Goal: Information Seeking & Learning: Check status

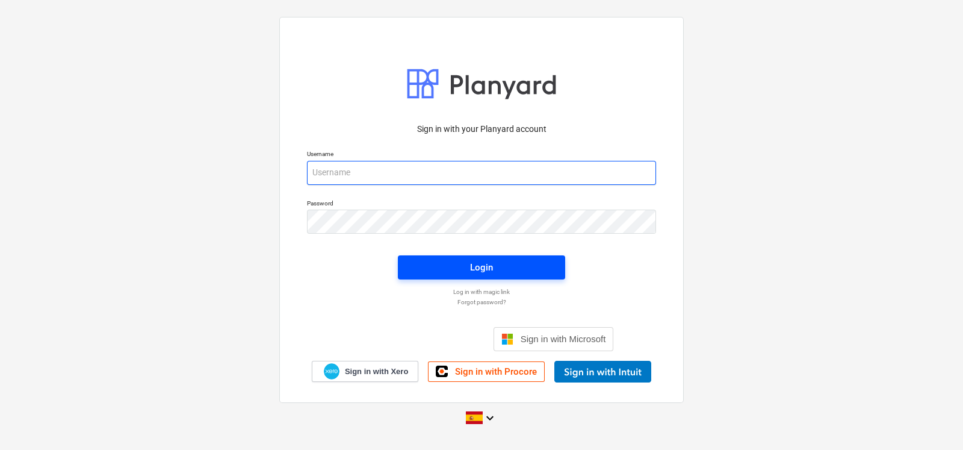
type input "[EMAIL_ADDRESS][DOMAIN_NAME]"
click at [458, 264] on span "Login" at bounding box center [481, 267] width 138 height 16
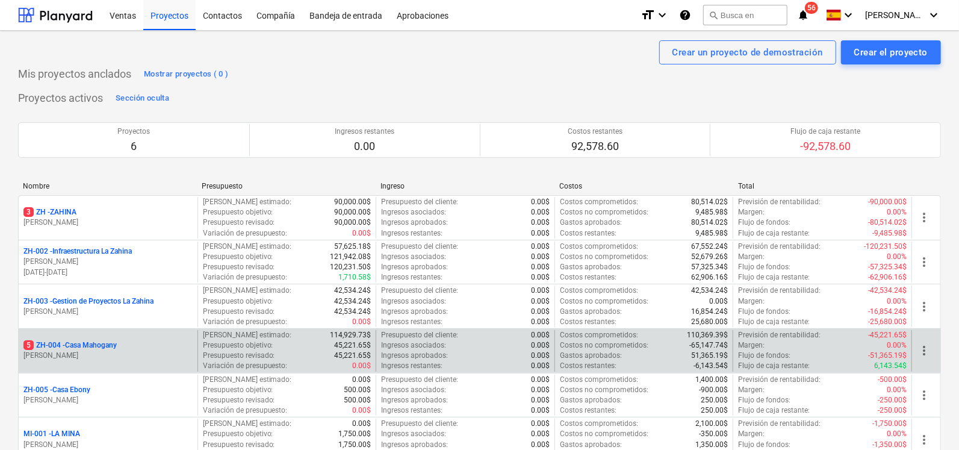
click at [54, 347] on p "5 ZH-004 - Casa Mahogany" at bounding box center [69, 345] width 93 height 10
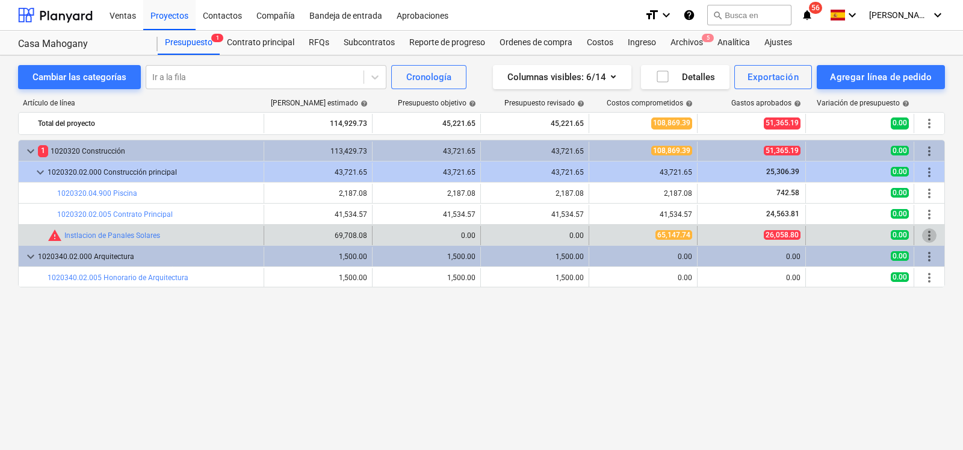
click at [933, 236] on span "more_vert" at bounding box center [929, 235] width 14 height 14
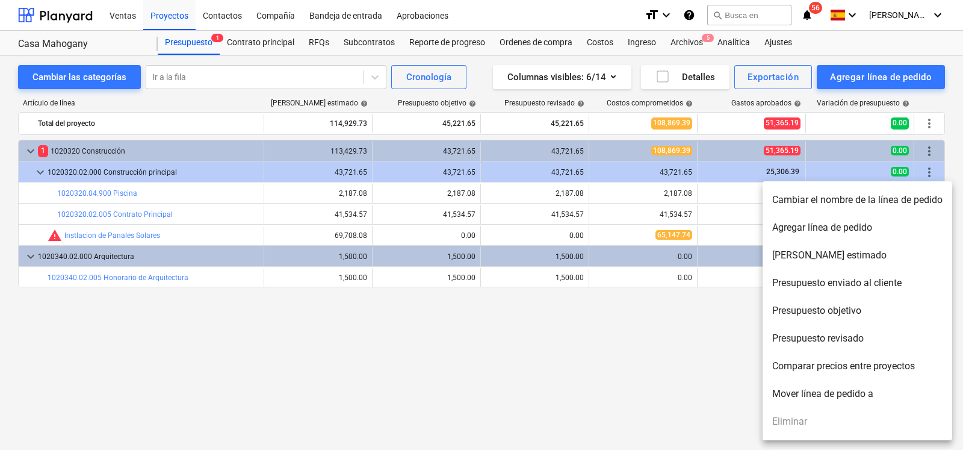
click at [694, 341] on div at bounding box center [481, 225] width 963 height 450
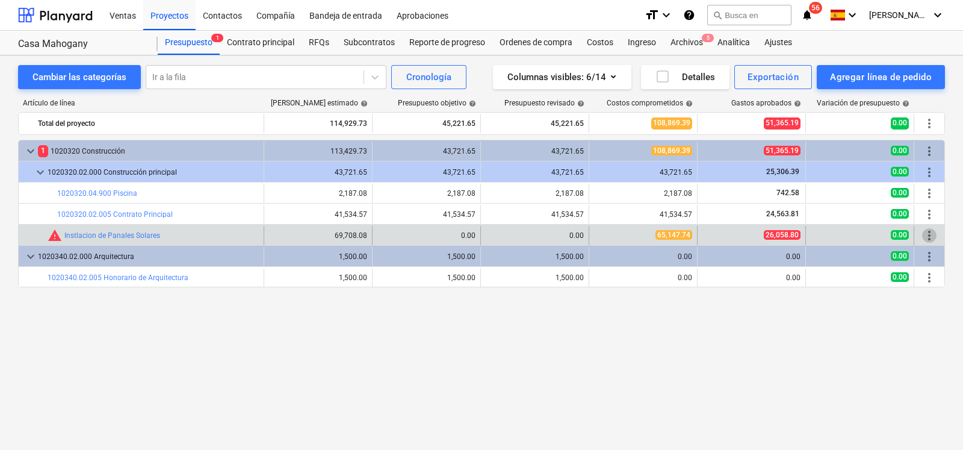
click at [928, 238] on span "more_vert" at bounding box center [929, 235] width 14 height 14
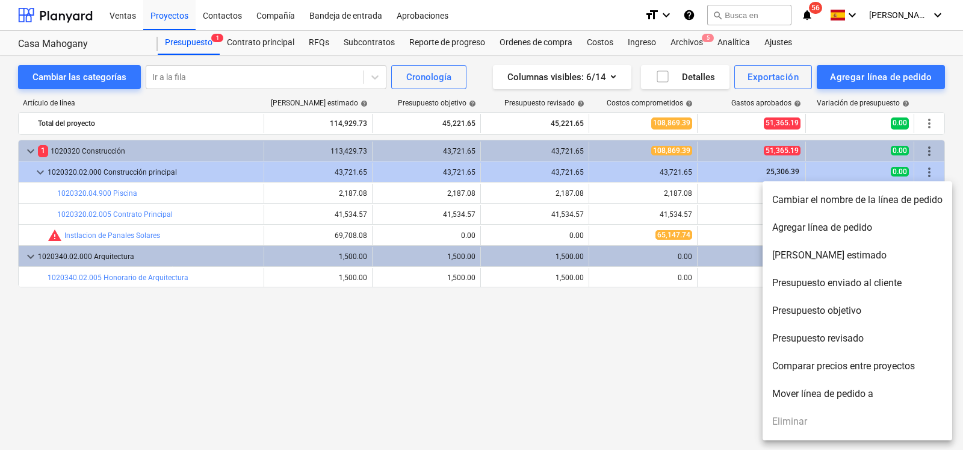
click at [660, 399] on div at bounding box center [481, 225] width 963 height 450
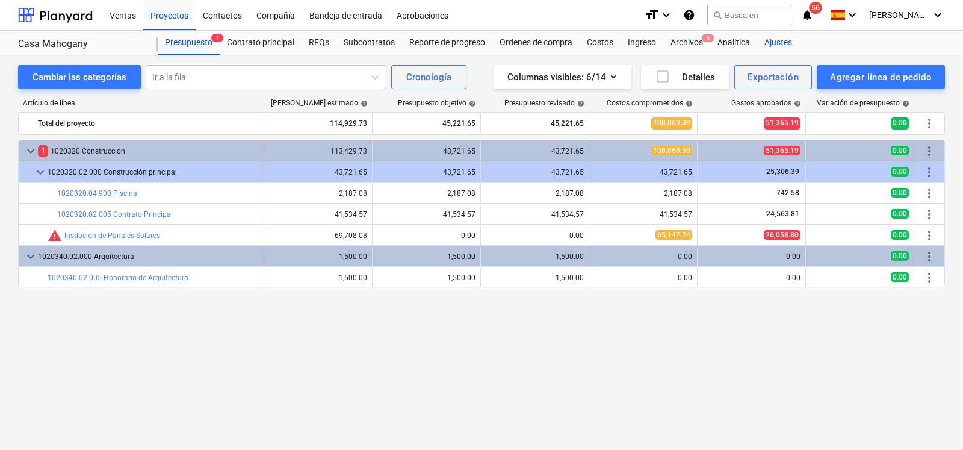
click at [786, 44] on div "Ajustes" at bounding box center [778, 43] width 42 height 24
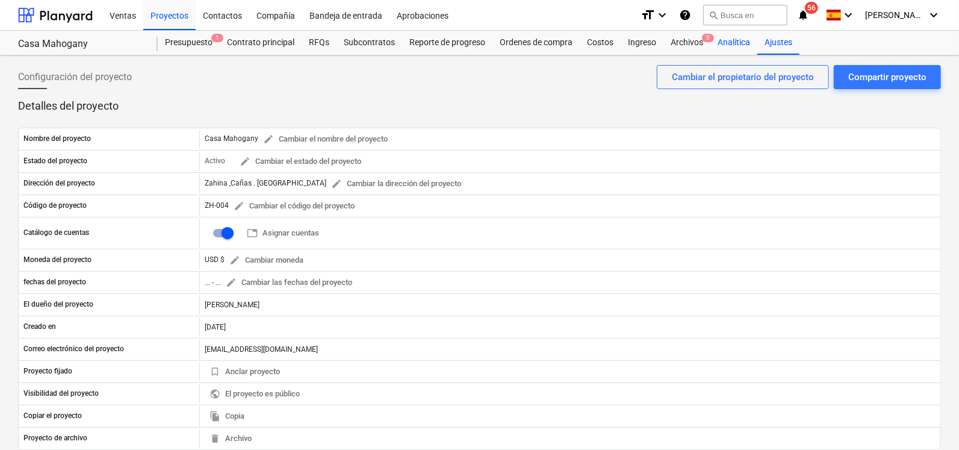
click at [729, 40] on div "Analítica" at bounding box center [733, 43] width 47 height 24
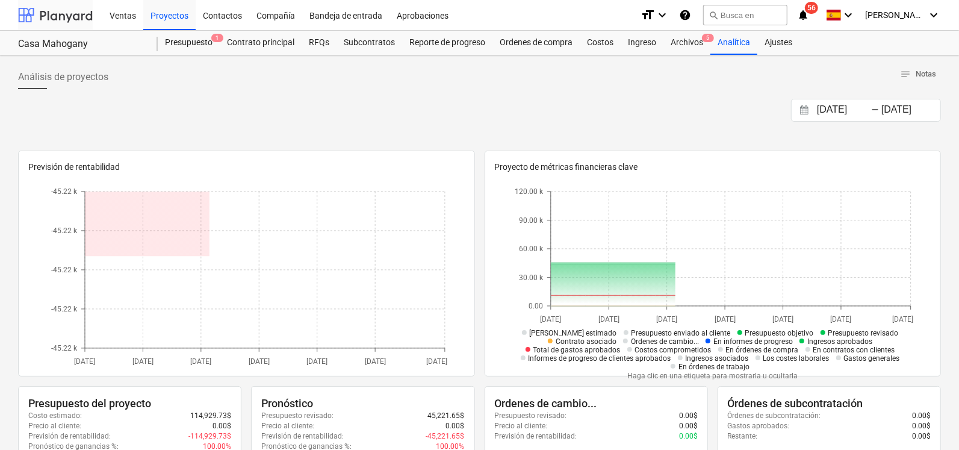
click at [70, 14] on div at bounding box center [55, 15] width 75 height 30
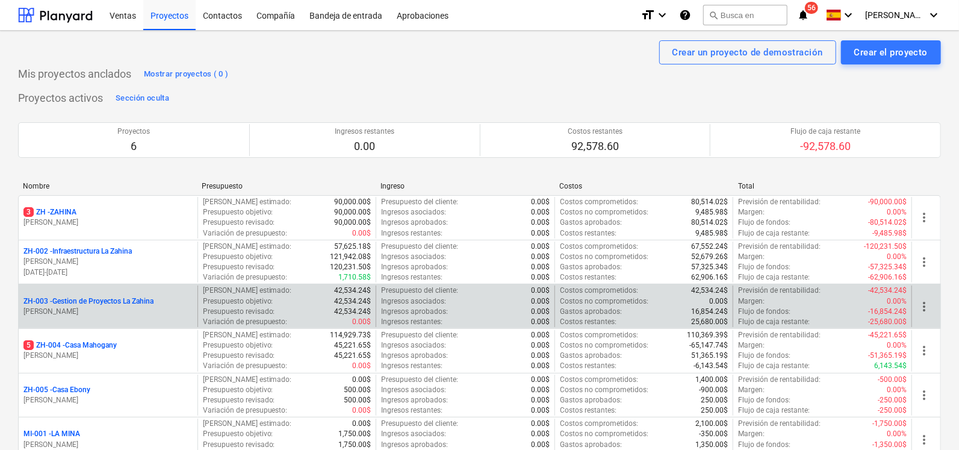
click at [120, 301] on p "ZH-003 - Gestion de Proyectos La Zahina" at bounding box center [88, 301] width 130 height 10
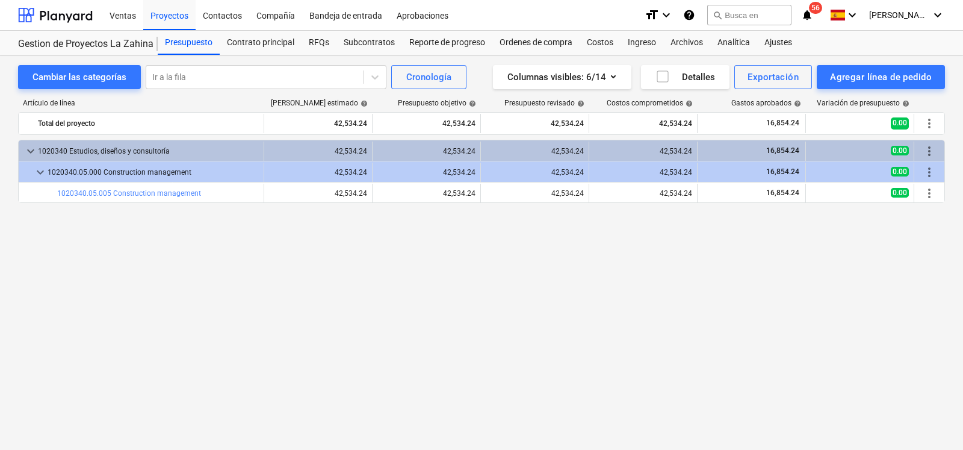
click at [40, 51] on div "Gestion de Proyectos La Zahina" at bounding box center [88, 43] width 140 height 24
click at [46, 41] on div "Gestion de Proyectos La Zahina" at bounding box center [80, 44] width 125 height 13
click at [34, 34] on div "Gestion de Proyectos La Zahina Gestion de Proyectos La Zahina" at bounding box center [88, 43] width 140 height 24
click at [34, 46] on div "Gestion de Proyectos La Zahina" at bounding box center [80, 44] width 125 height 13
click at [69, 45] on div "Gestion de Proyectos La Zahina" at bounding box center [80, 44] width 125 height 13
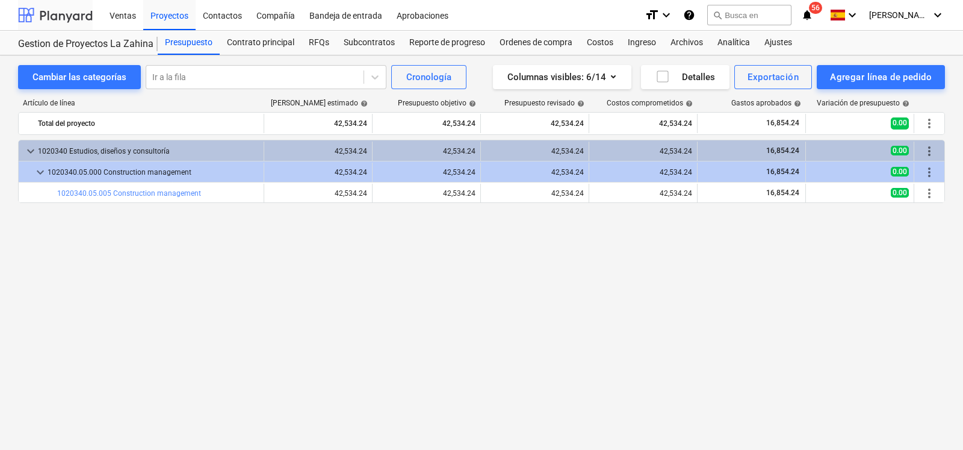
click at [63, 11] on div at bounding box center [55, 15] width 75 height 30
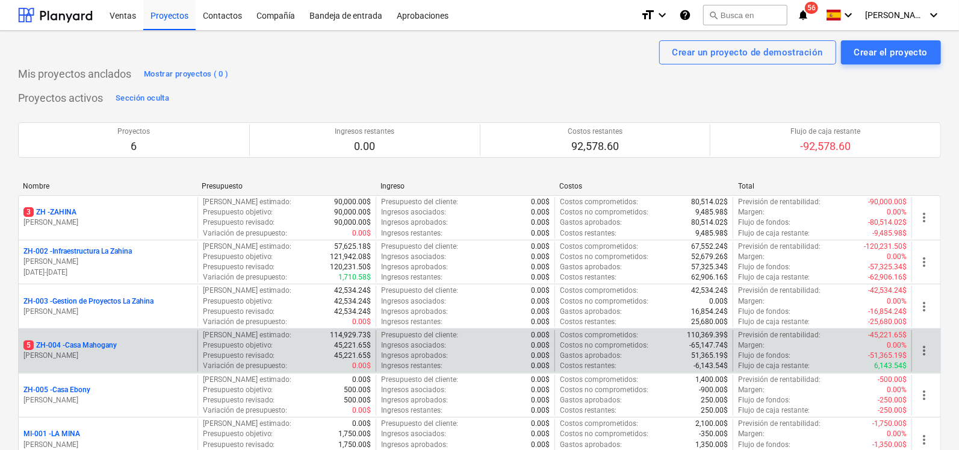
click at [95, 347] on p "5 ZH-004 - Casa Mahogany" at bounding box center [69, 345] width 93 height 10
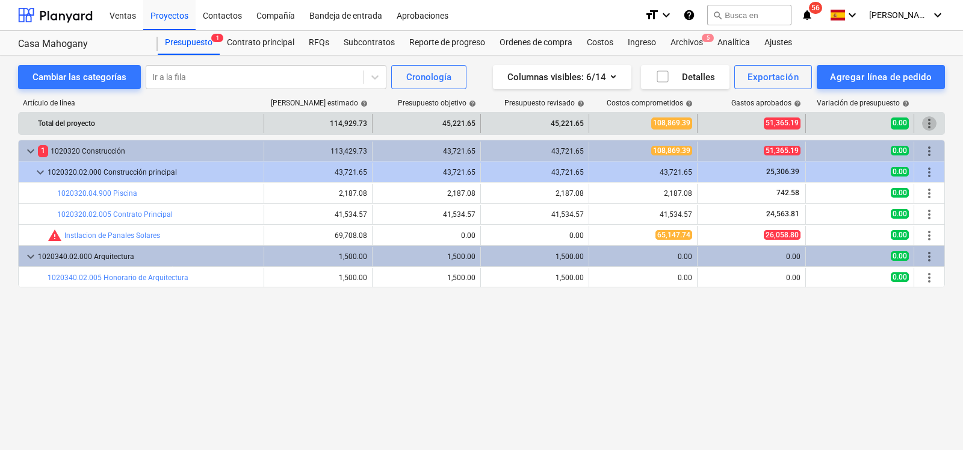
click at [931, 126] on span "more_vert" at bounding box center [929, 123] width 14 height 14
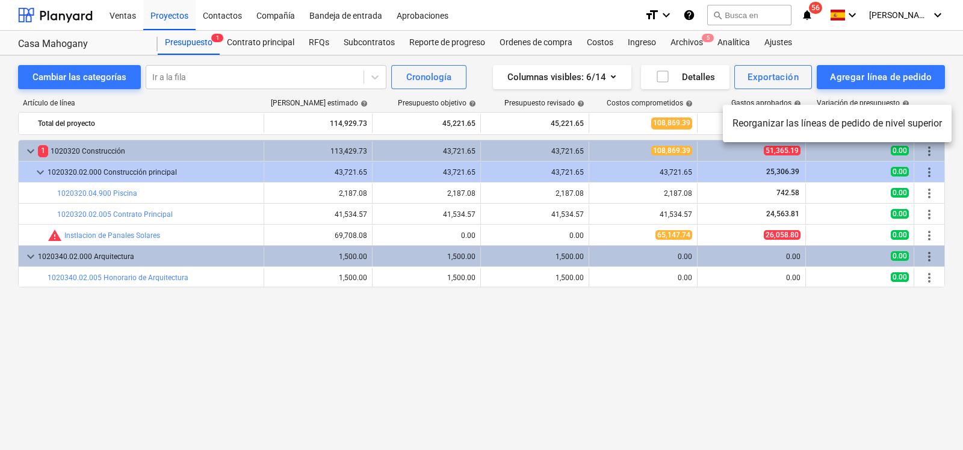
click at [464, 379] on div at bounding box center [481, 225] width 963 height 450
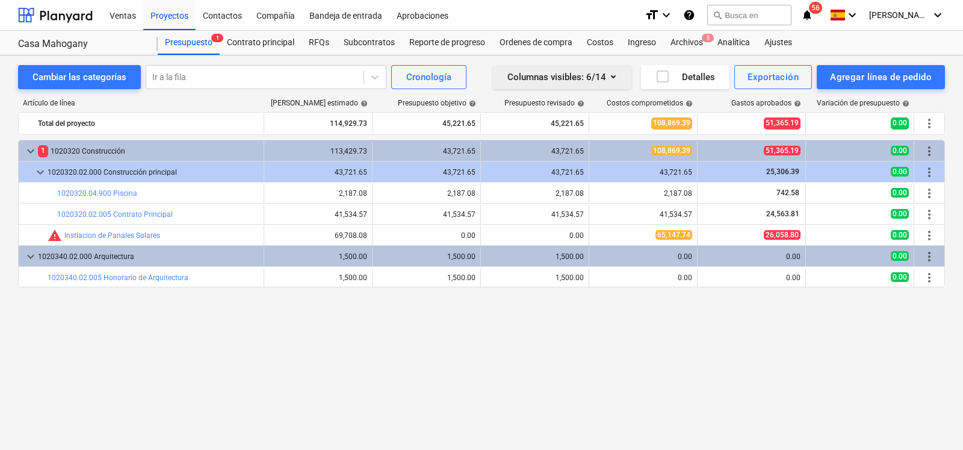
click at [618, 75] on icon "button" at bounding box center [613, 76] width 14 height 14
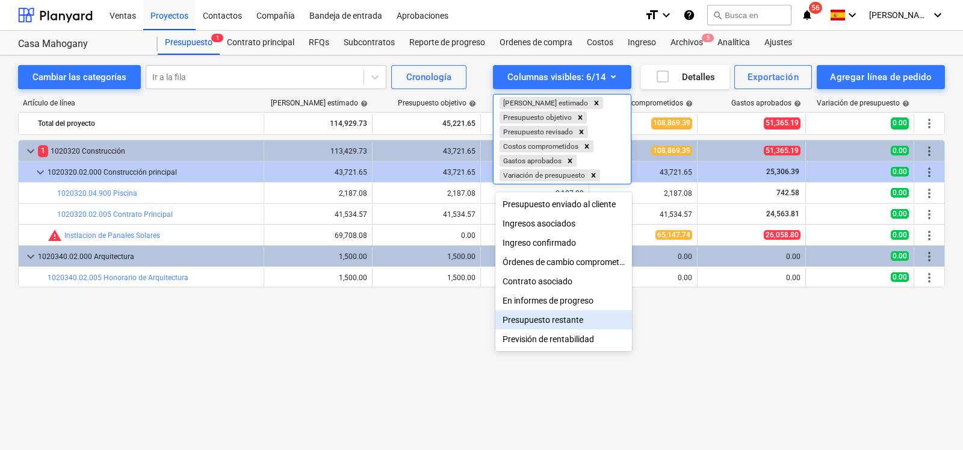
click at [562, 322] on div "Presupuesto restante" at bounding box center [564, 319] width 137 height 19
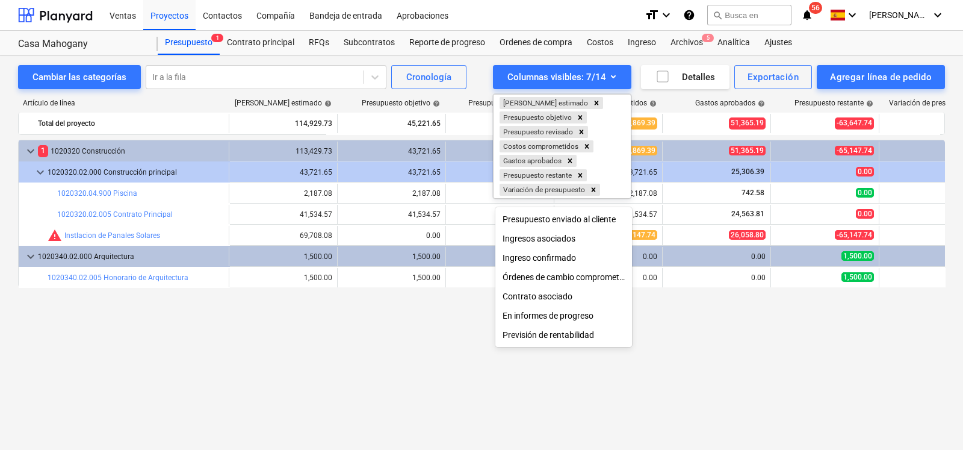
click at [766, 362] on div at bounding box center [481, 225] width 963 height 450
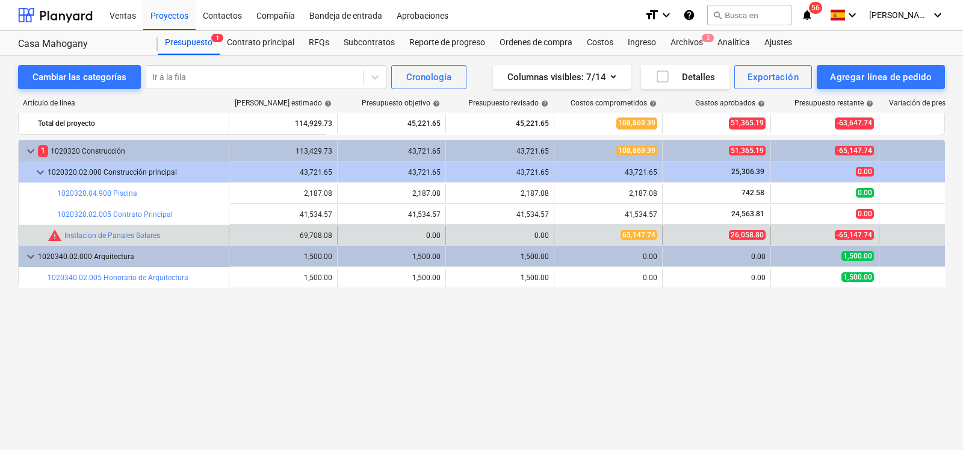
click at [807, 235] on div "-65,147.74" at bounding box center [825, 235] width 98 height 10
click at [141, 237] on link "Instlacion de Panales Solares" at bounding box center [112, 235] width 96 height 8
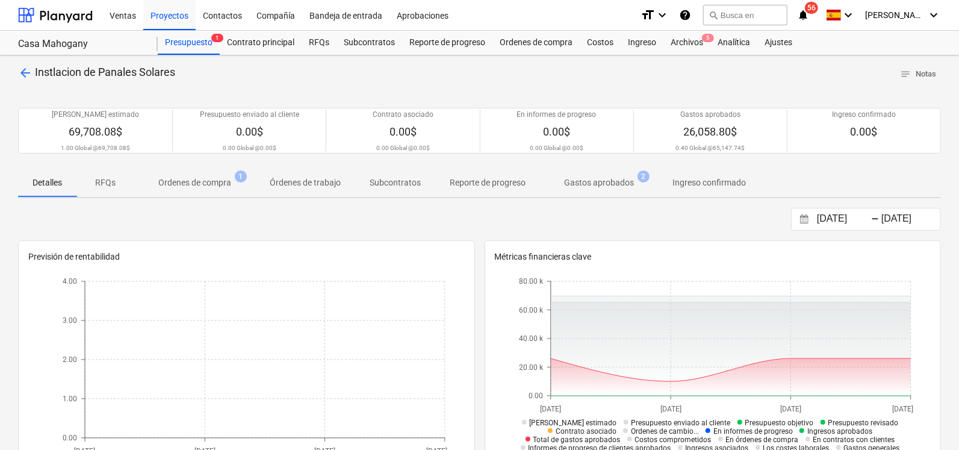
click at [164, 183] on p "Ordenes de compra" at bounding box center [194, 182] width 73 height 13
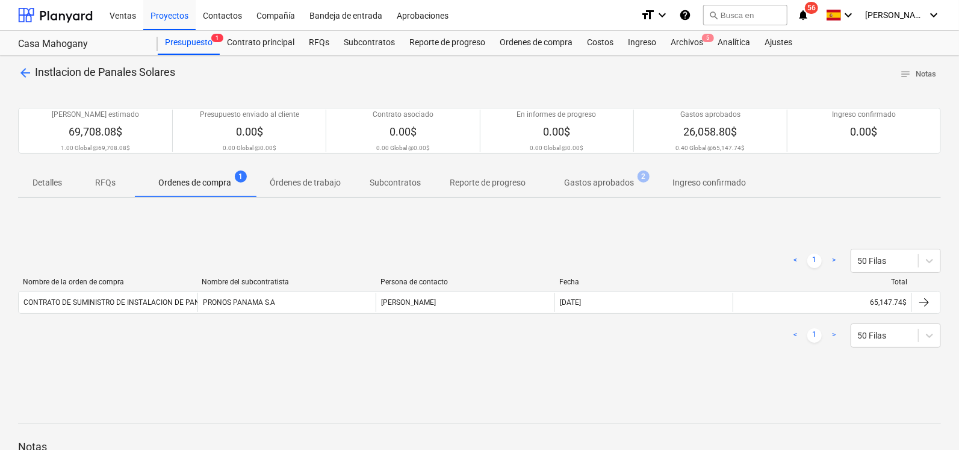
click at [613, 179] on p "Gastos aprobados" at bounding box center [599, 182] width 70 height 13
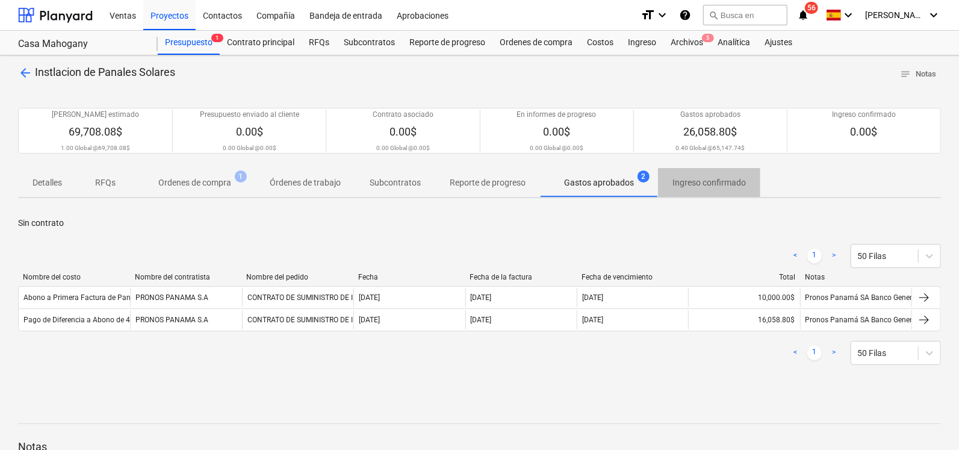
click at [689, 188] on p "Ingreso confirmado" at bounding box center [709, 182] width 73 height 13
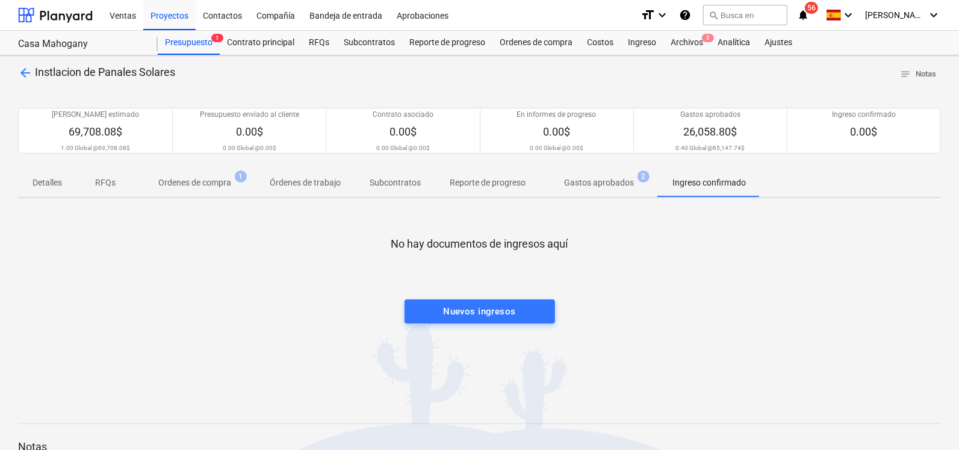
click at [509, 183] on p "Reporte de progreso" at bounding box center [488, 182] width 76 height 13
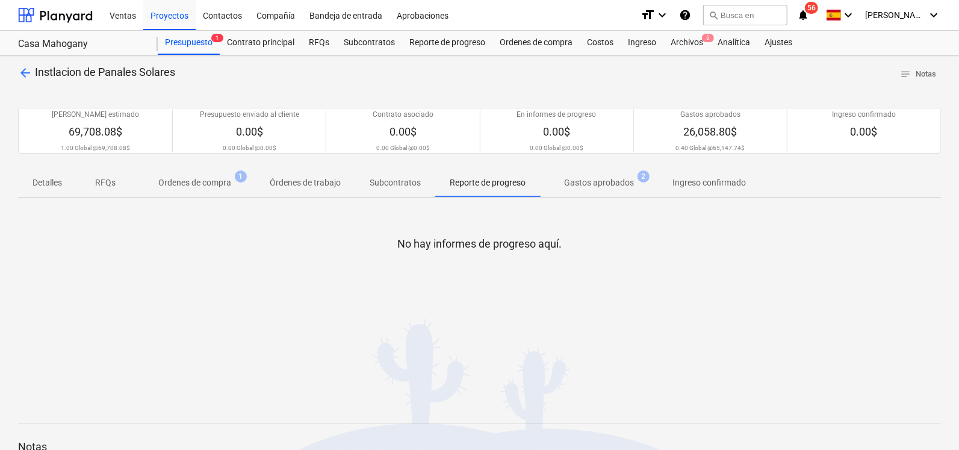
click at [379, 173] on span "Subcontratos" at bounding box center [395, 183] width 80 height 20
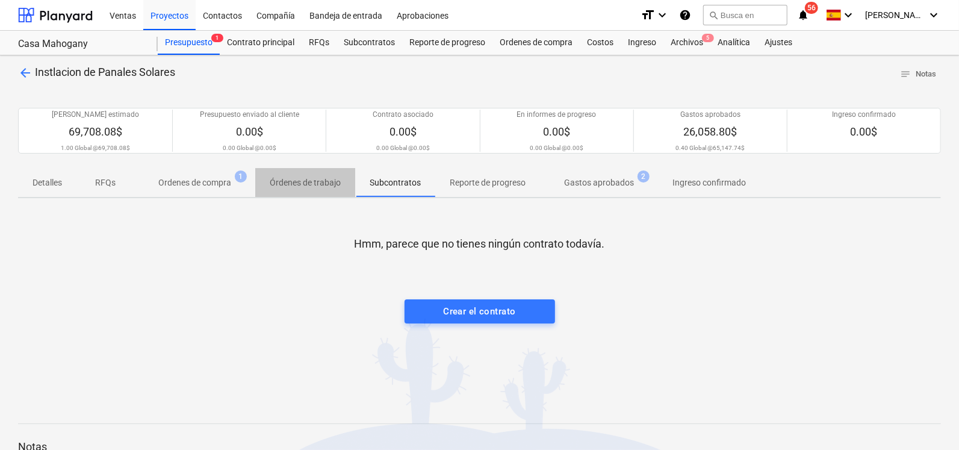
click at [295, 181] on p "Órdenes de trabajo" at bounding box center [305, 182] width 71 height 13
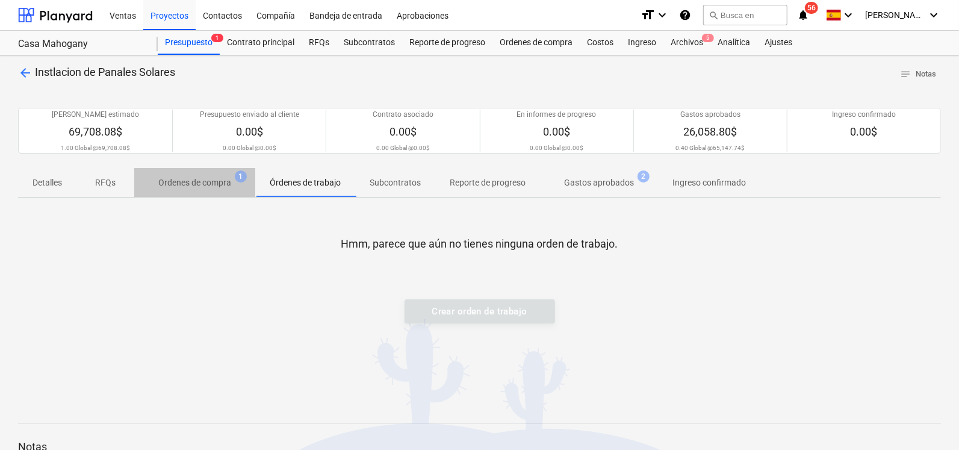
drag, startPoint x: 207, startPoint y: 176, endPoint x: 151, endPoint y: 176, distance: 56.0
click at [206, 176] on p "Ordenes de compra" at bounding box center [194, 182] width 73 height 13
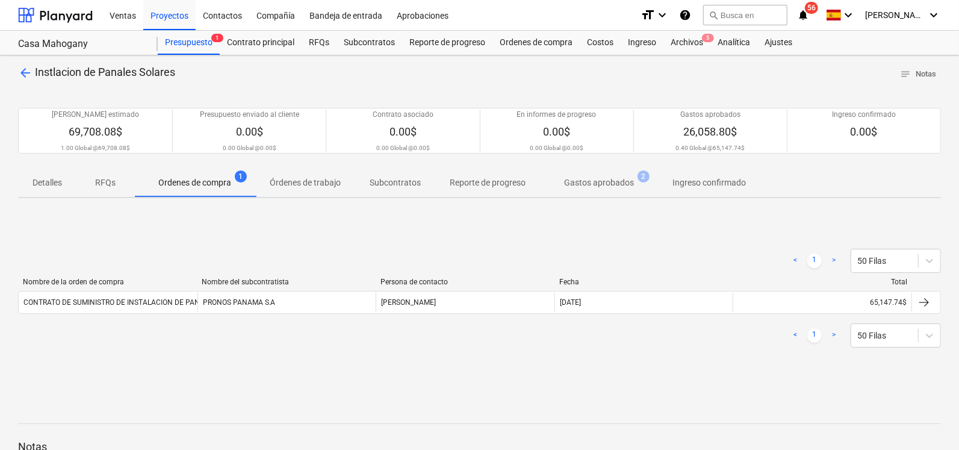
click at [36, 181] on p "Detalles" at bounding box center [48, 182] width 30 height 13
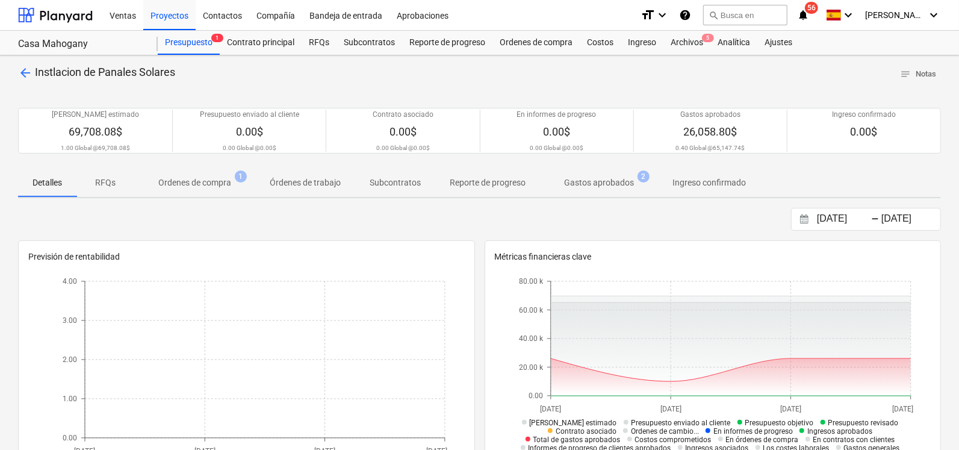
click at [69, 42] on div "Casa Mahogany" at bounding box center [80, 44] width 125 height 13
click at [67, 20] on div at bounding box center [55, 15] width 75 height 30
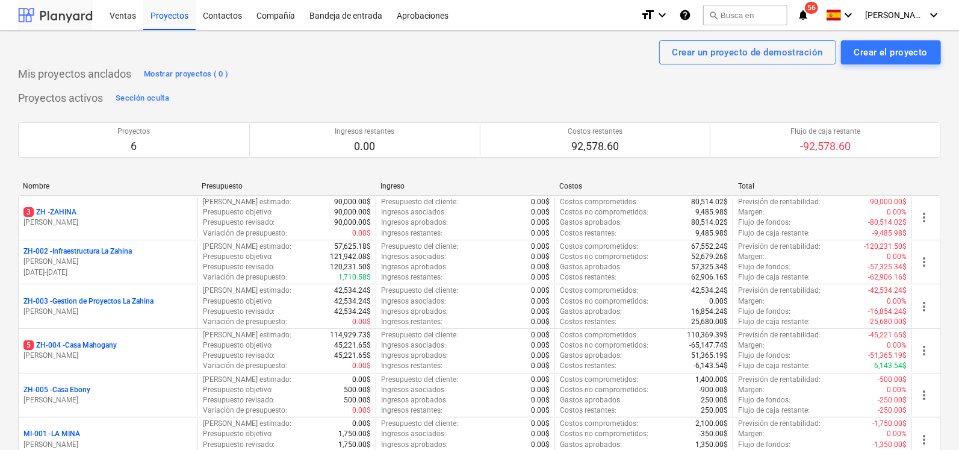
click at [82, 18] on div at bounding box center [55, 15] width 75 height 30
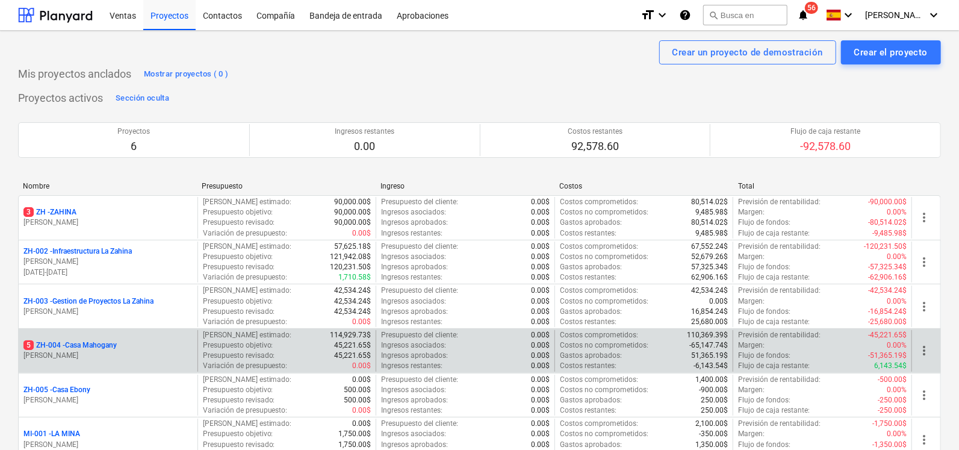
click at [71, 347] on p "5 ZH-004 - Casa Mahogany" at bounding box center [69, 345] width 93 height 10
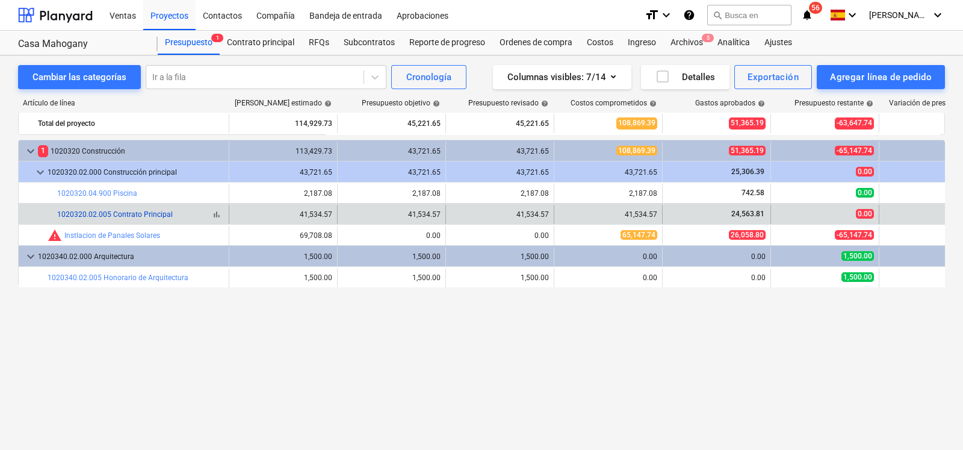
click at [78, 214] on link "1020320.02.005 Contrato Principal" at bounding box center [115, 214] width 116 height 8
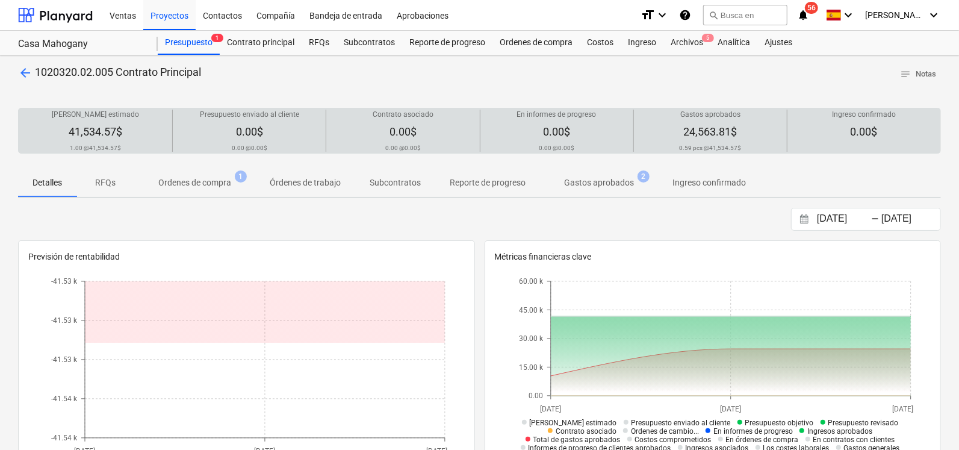
drag, startPoint x: 66, startPoint y: 126, endPoint x: 128, endPoint y: 127, distance: 62.0
click at [128, 127] on div "Costo neto estimado 41,534.57$ 1.00 @ 41,534.57$" at bounding box center [95, 131] width 144 height 42
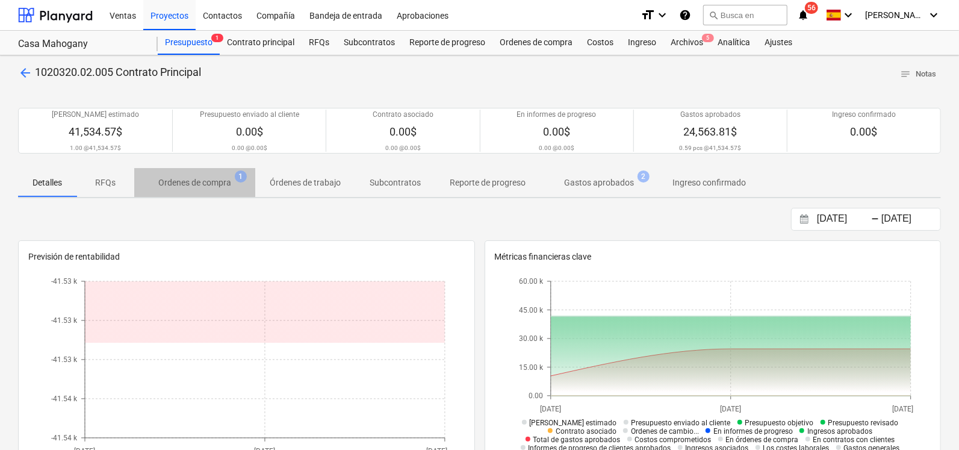
click at [208, 182] on p "Ordenes de compra" at bounding box center [194, 182] width 73 height 13
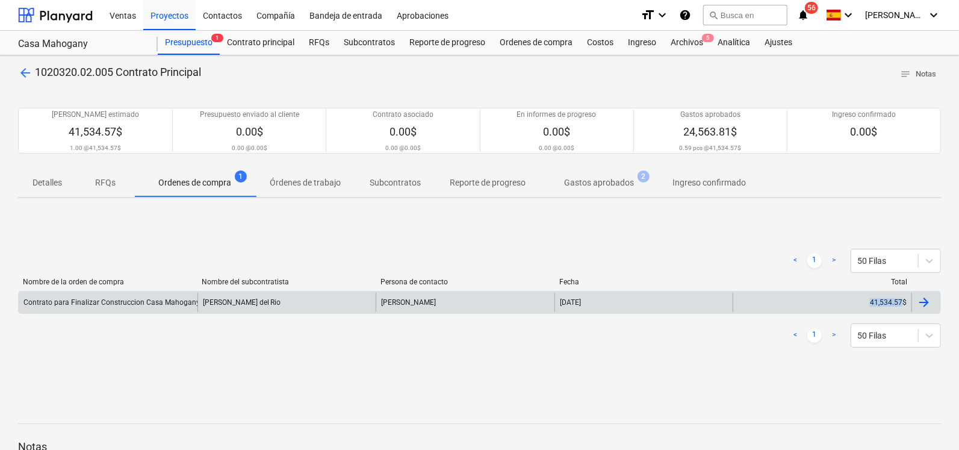
drag, startPoint x: 849, startPoint y: 305, endPoint x: 904, endPoint y: 305, distance: 55.4
click at [904, 305] on div "41,534.57$" at bounding box center [822, 302] width 179 height 19
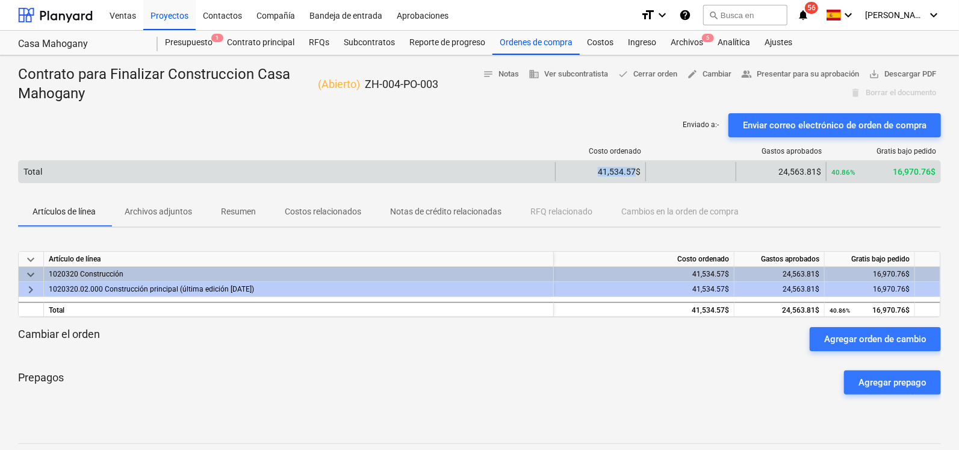
drag, startPoint x: 592, startPoint y: 171, endPoint x: 636, endPoint y: 174, distance: 44.7
click at [636, 174] on div "41,534.57$" at bounding box center [601, 172] width 80 height 10
drag, startPoint x: 636, startPoint y: 174, endPoint x: 626, endPoint y: 175, distance: 10.9
copy div "41,534.57"
drag, startPoint x: 756, startPoint y: 173, endPoint x: 818, endPoint y: 170, distance: 62.7
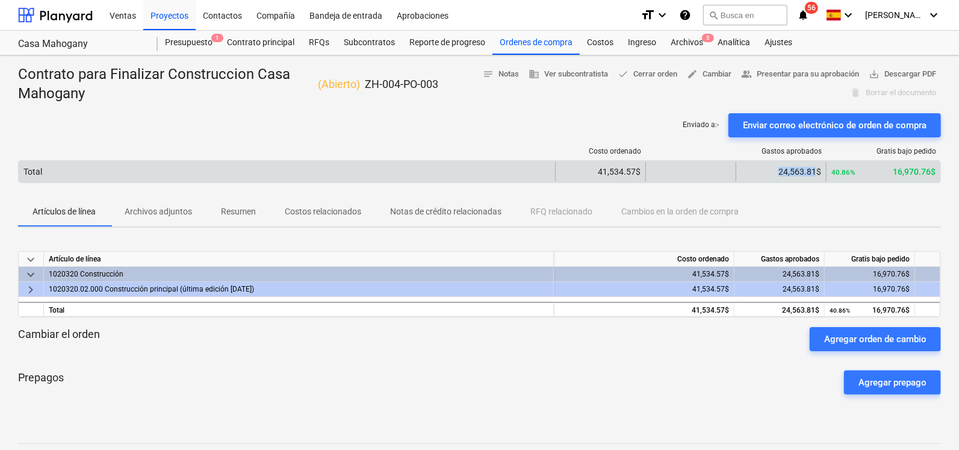
click at [818, 170] on div "24,563.81$" at bounding box center [781, 172] width 80 height 10
drag, startPoint x: 818, startPoint y: 170, endPoint x: 809, endPoint y: 170, distance: 9.7
copy div "24,563.81"
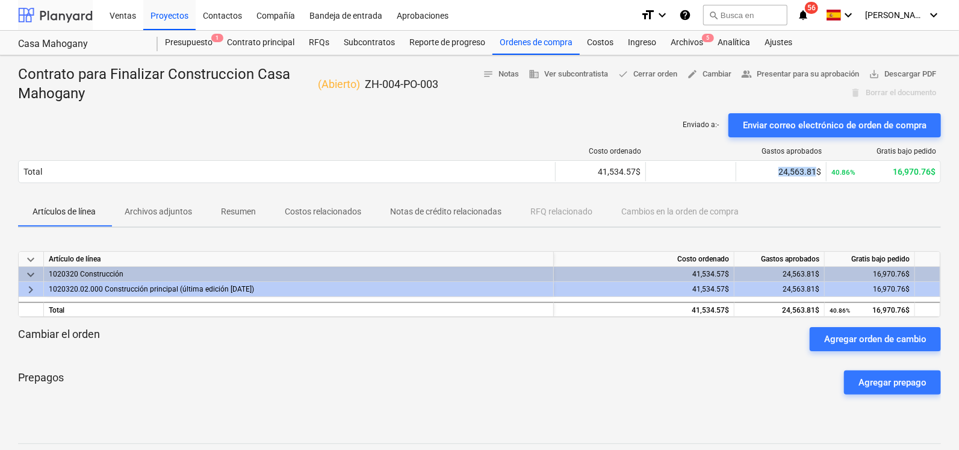
click at [61, 22] on div at bounding box center [55, 15] width 75 height 30
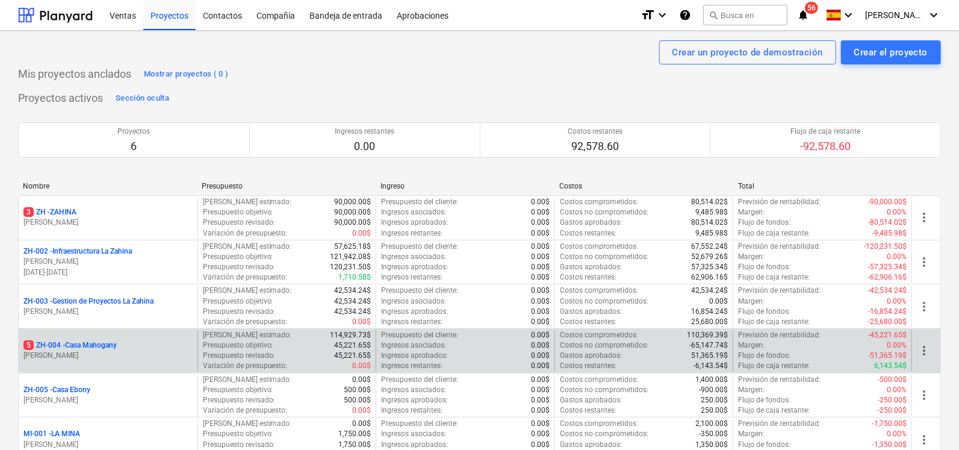
click at [79, 344] on p "5 ZH-004 - Casa Mahogany" at bounding box center [69, 345] width 93 height 10
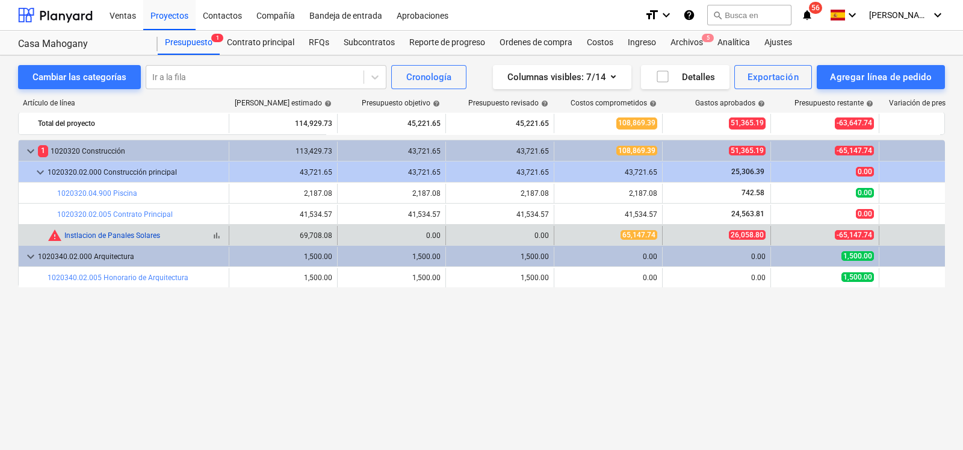
click at [116, 235] on link "Instlacion de Panales Solares" at bounding box center [112, 235] width 96 height 8
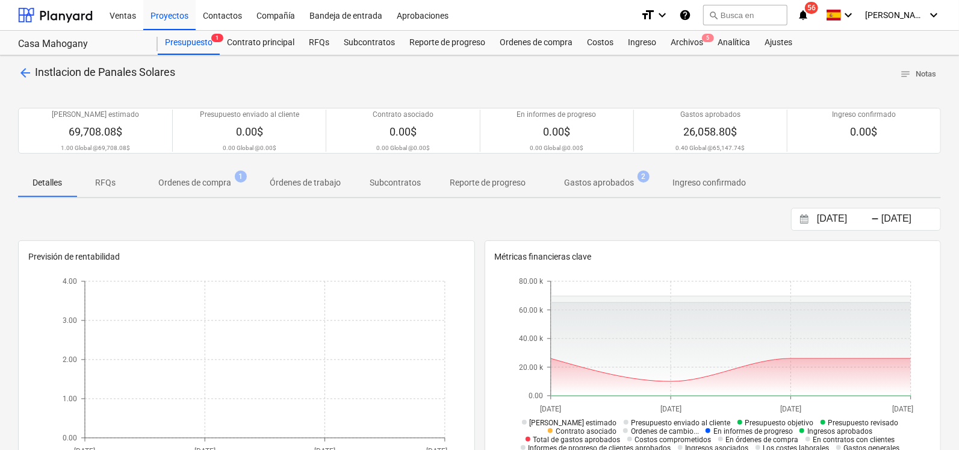
click at [207, 182] on p "Ordenes de compra" at bounding box center [194, 182] width 73 height 13
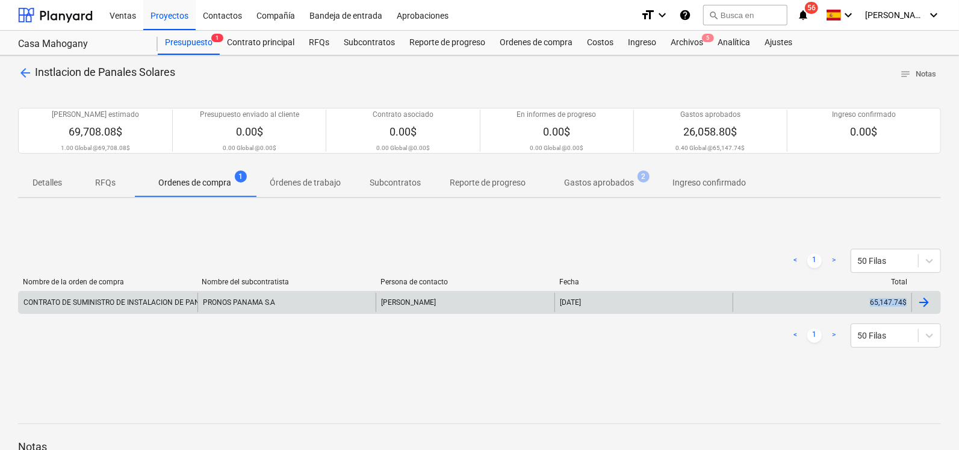
drag, startPoint x: 849, startPoint y: 305, endPoint x: 905, endPoint y: 305, distance: 56.0
click at [905, 305] on div "65,147.74$" at bounding box center [822, 302] width 179 height 19
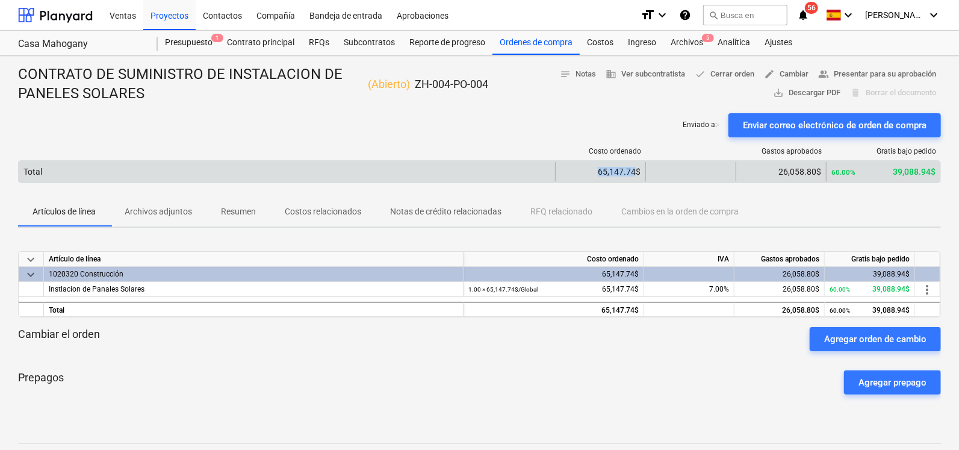
drag, startPoint x: 594, startPoint y: 179, endPoint x: 635, endPoint y: 178, distance: 41.6
click at [635, 178] on div "65,147.74$" at bounding box center [600, 171] width 90 height 19
drag, startPoint x: 635, startPoint y: 178, endPoint x: 624, endPoint y: 170, distance: 13.9
copy div "65,147.74"
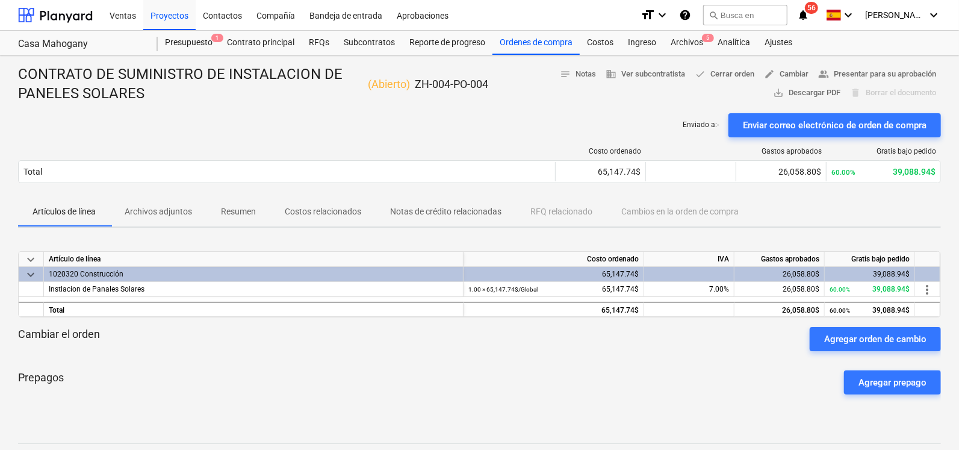
click at [774, 197] on div "Costo ordenado Gastos aprobados Gratis bajo pedido Total 65,147.74$ 26,058.80$ …" at bounding box center [479, 167] width 923 height 60
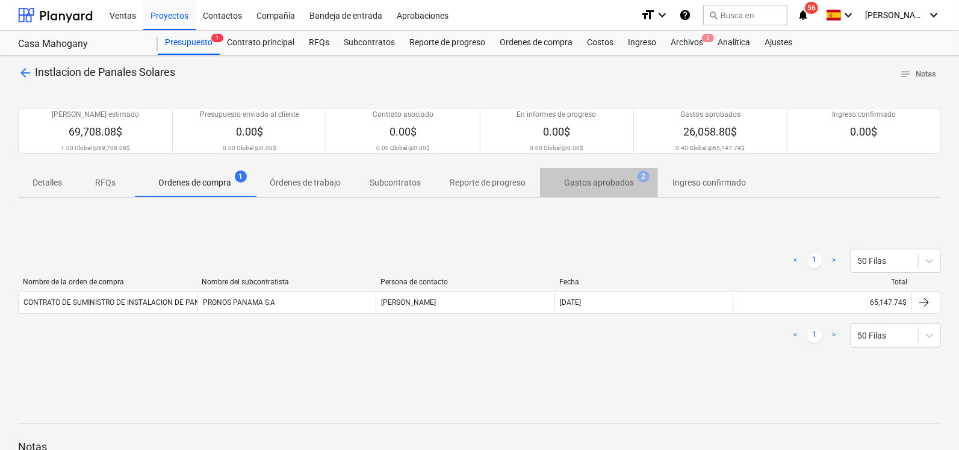
click at [607, 172] on span "Gastos aprobados 2" at bounding box center [599, 183] width 118 height 22
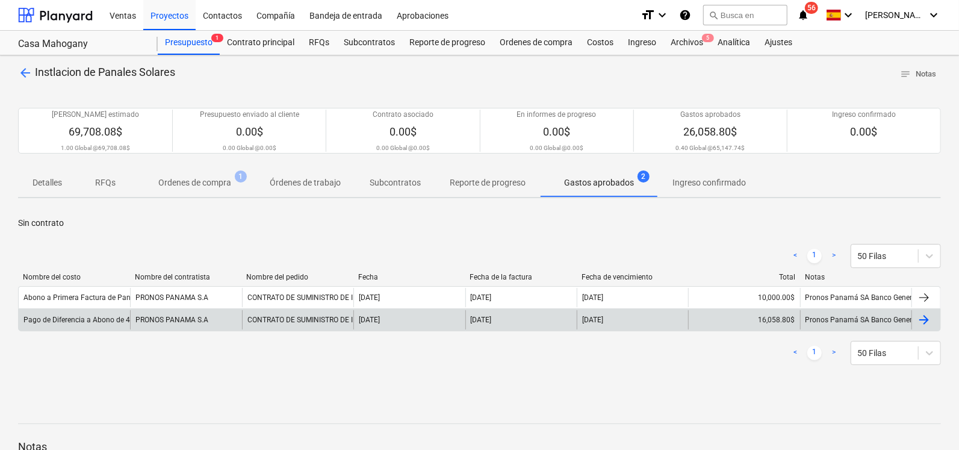
drag, startPoint x: 750, startPoint y: 320, endPoint x: 724, endPoint y: 328, distance: 26.9
click at [724, 328] on div "16,058.80$" at bounding box center [743, 319] width 111 height 19
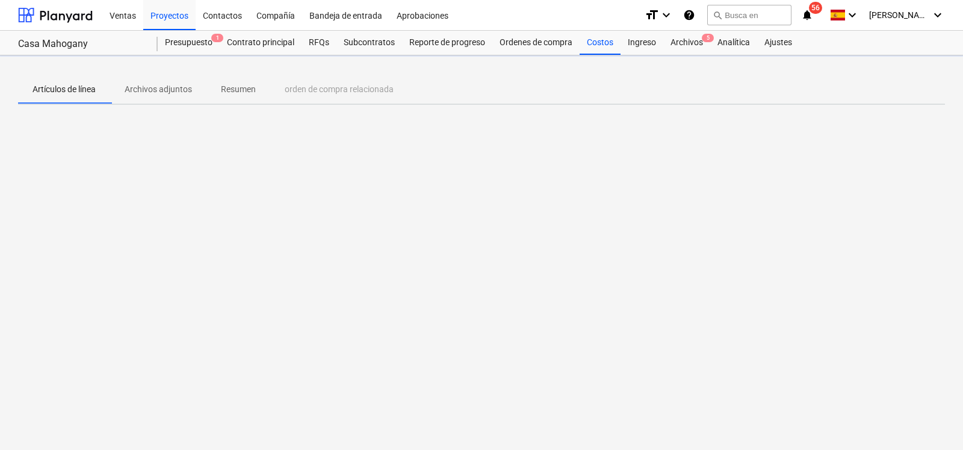
click at [707, 346] on div "Artículos de línea Archivos adjuntos Resumen orden de compra relacionada" at bounding box center [481, 252] width 963 height 394
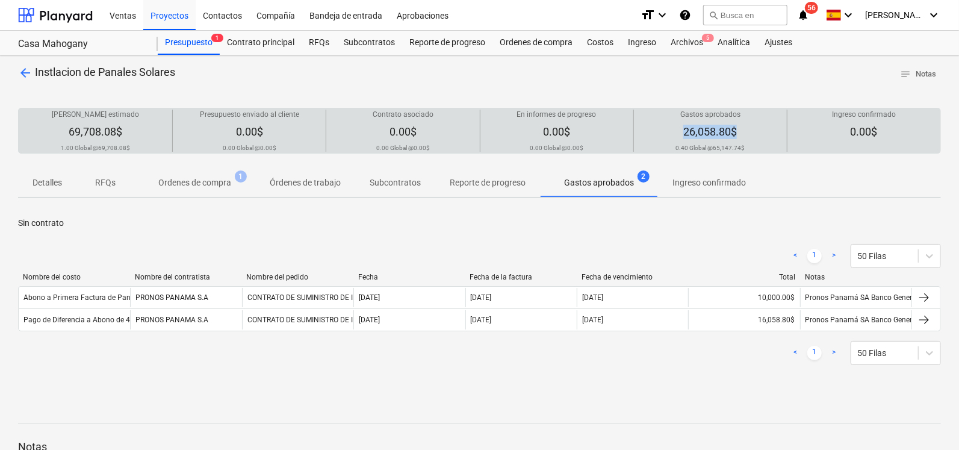
drag, startPoint x: 674, startPoint y: 135, endPoint x: 686, endPoint y: 126, distance: 14.2
click at [686, 126] on div "Gastos aprobados 26,058.80$ 0.40 Global @ 65,147.74$" at bounding box center [710, 131] width 143 height 42
copy span "26,058.80$"
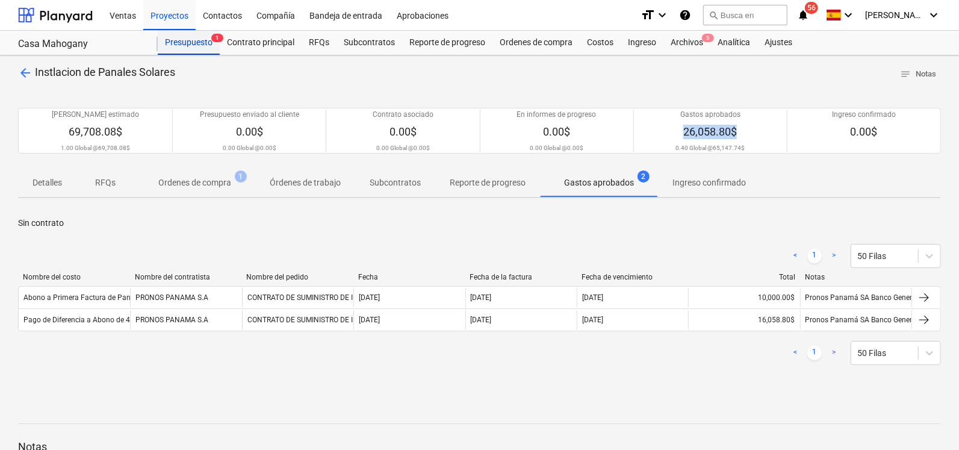
click at [196, 45] on div "Presupuesto 1" at bounding box center [189, 43] width 62 height 24
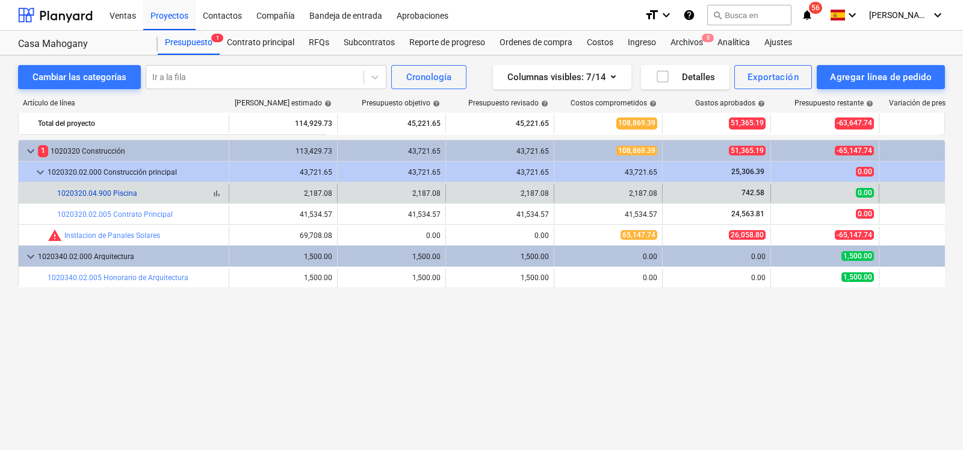
click at [117, 195] on link "1020320.04.900 Piscina" at bounding box center [97, 193] width 80 height 8
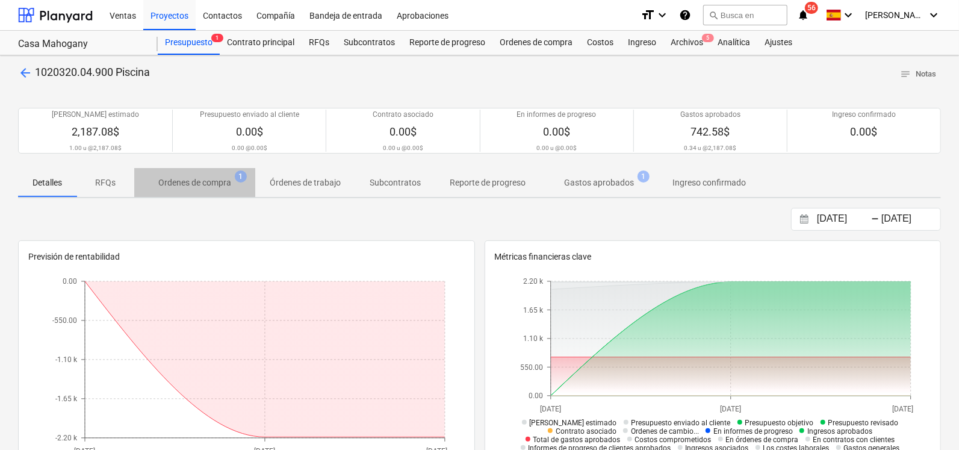
click at [220, 177] on p "Ordenes de compra" at bounding box center [194, 182] width 73 height 13
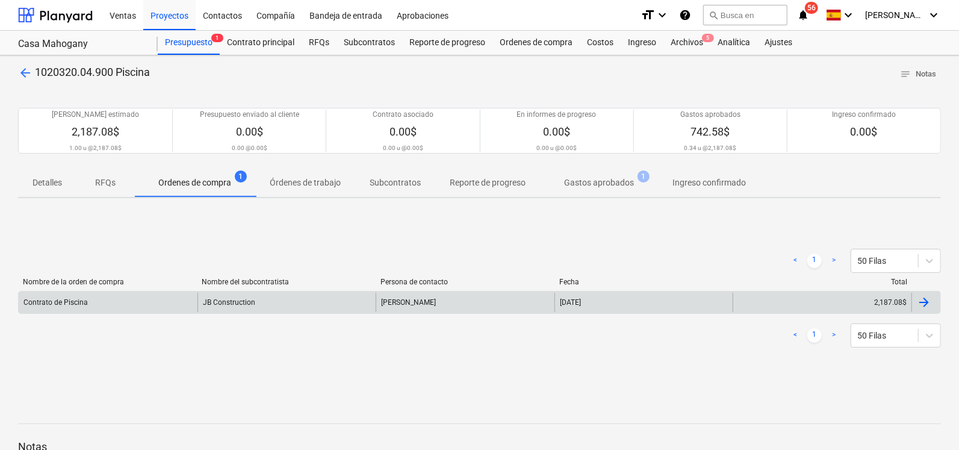
click at [93, 308] on div "Contrato de Piscina" at bounding box center [108, 302] width 179 height 19
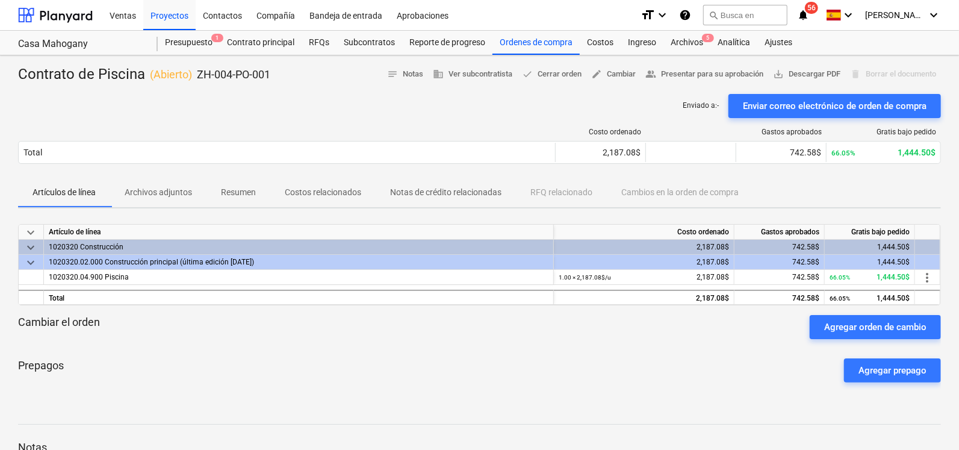
click at [177, 191] on p "Archivos adjuntos" at bounding box center [158, 192] width 67 height 13
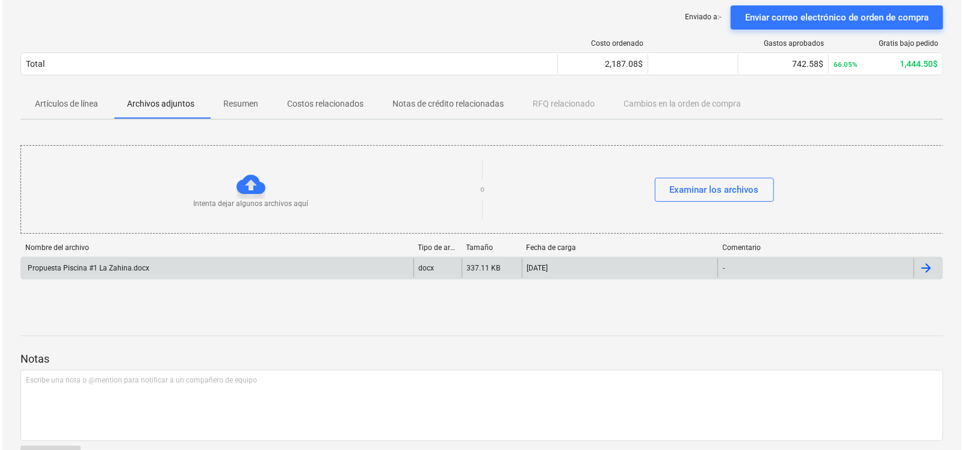
scroll to position [52, 0]
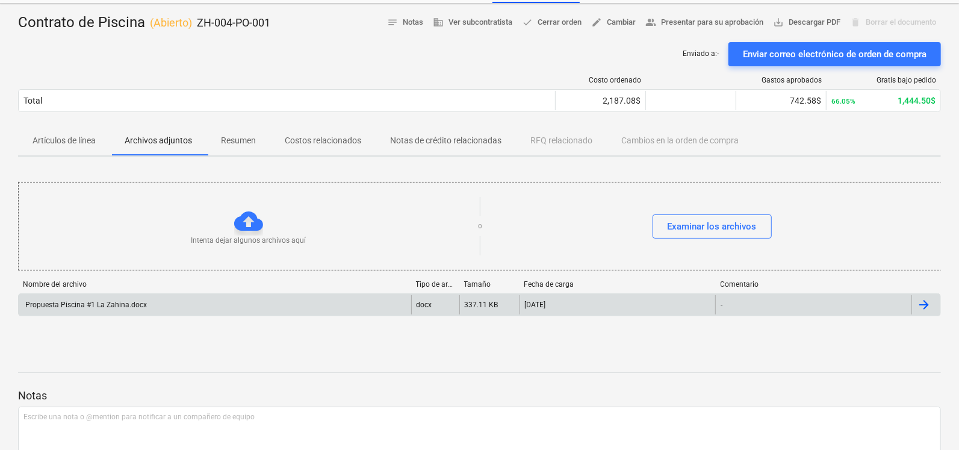
click at [144, 305] on div "Propuesta Piscina #1 La Zahina.docx" at bounding box center [84, 304] width 123 height 8
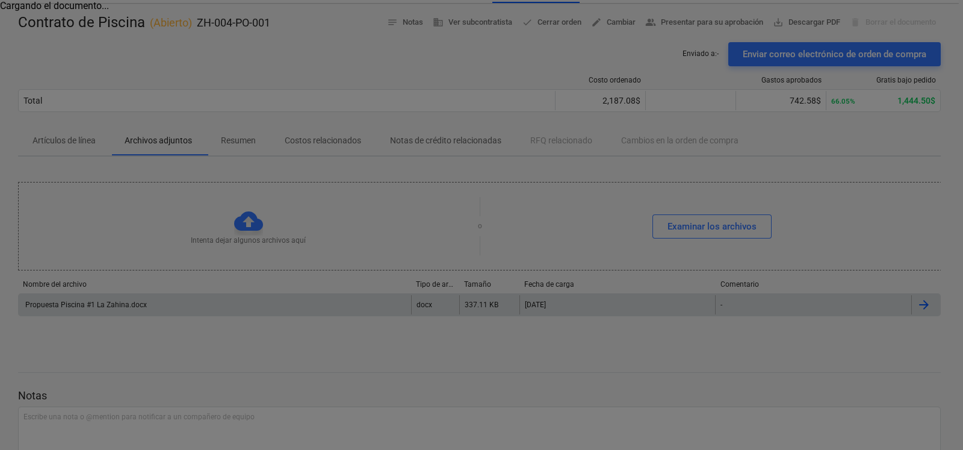
click at [119, 303] on div at bounding box center [481, 225] width 963 height 450
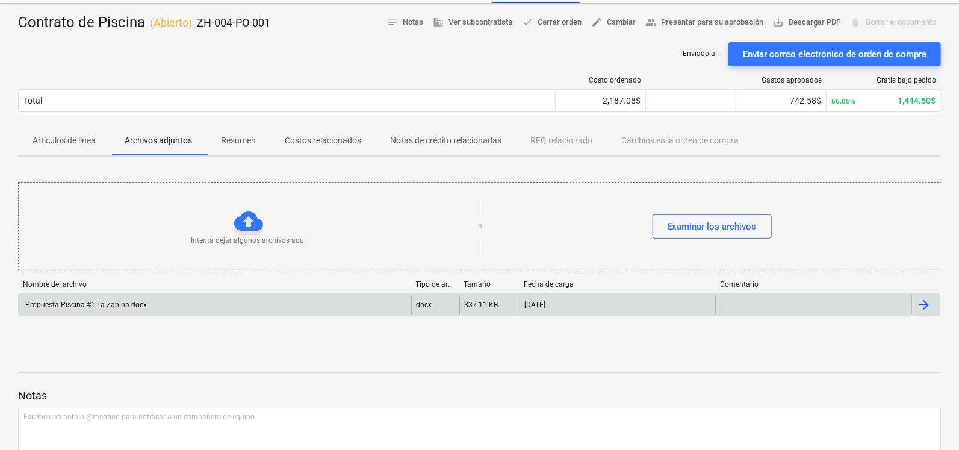
click at [119, 303] on div "Propuesta Piscina #1 La Zahina.docx" at bounding box center [84, 304] width 123 height 8
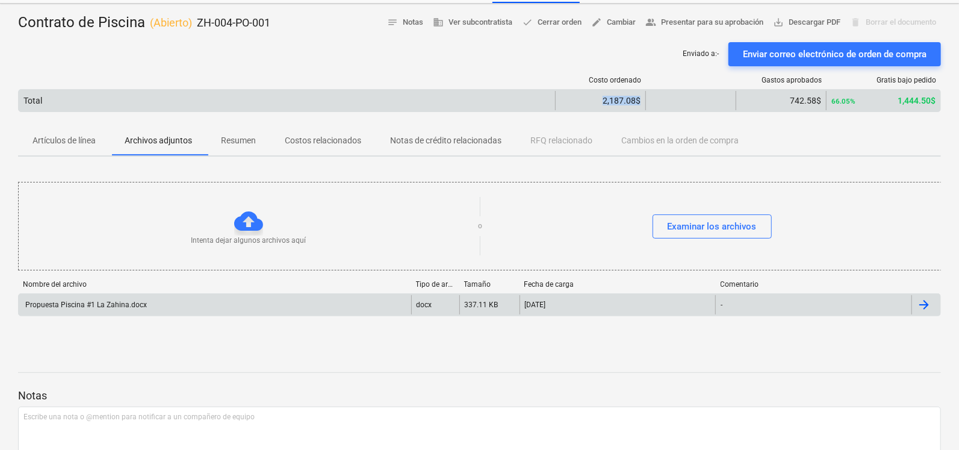
drag, startPoint x: 593, startPoint y: 101, endPoint x: 641, endPoint y: 102, distance: 48.2
click at [641, 102] on div "2,187.08$" at bounding box center [600, 100] width 90 height 19
drag, startPoint x: 641, startPoint y: 102, endPoint x: 629, endPoint y: 101, distance: 12.1
copy div "2,187.08$"
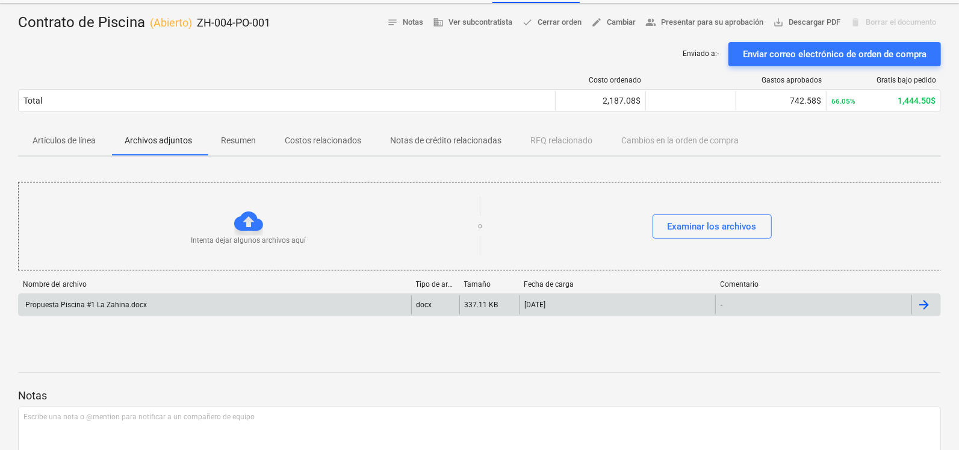
click at [244, 304] on div "Propuesta Piscina #1 La Zahina.docx" at bounding box center [215, 304] width 393 height 19
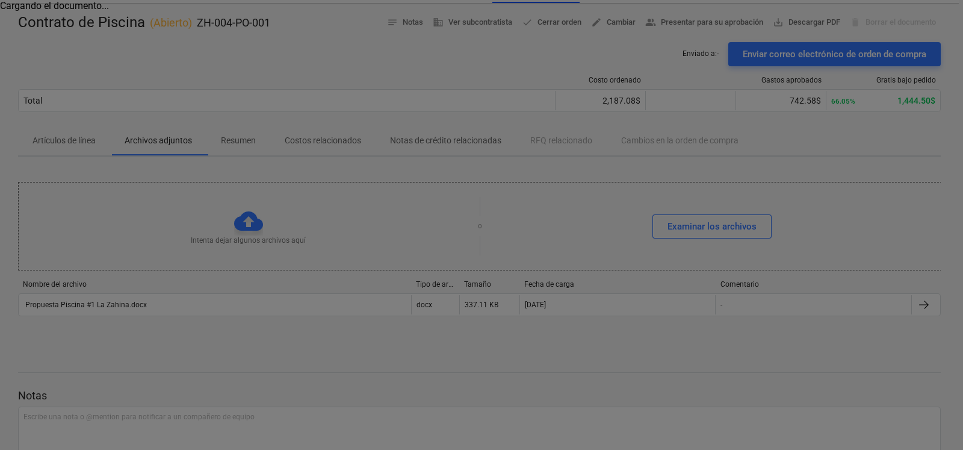
click at [911, 303] on div at bounding box center [481, 225] width 963 height 450
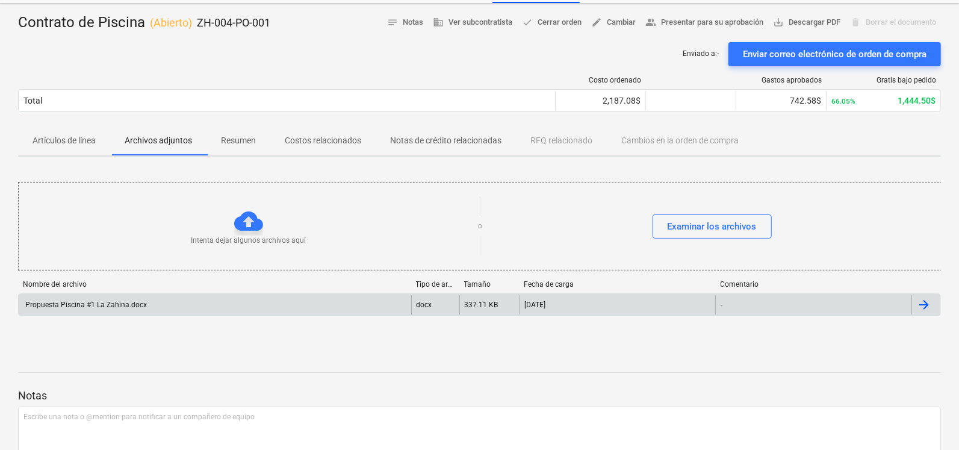
click at [922, 306] on div at bounding box center [924, 304] width 14 height 14
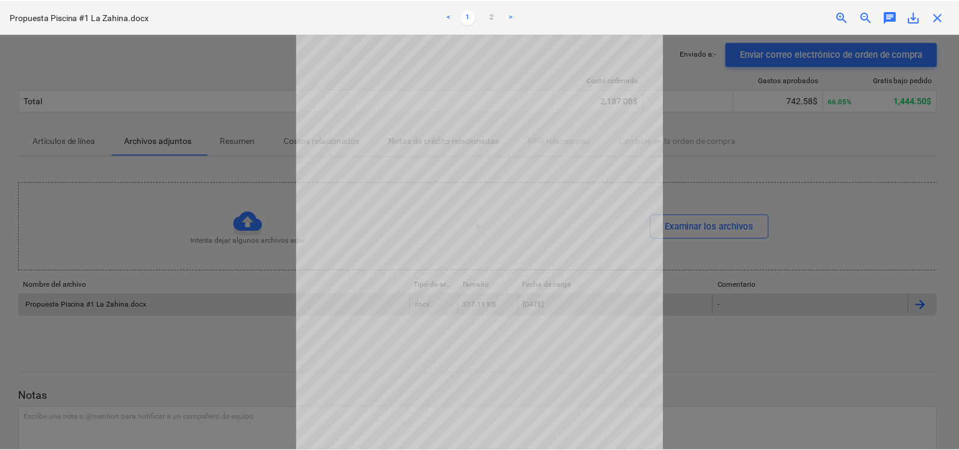
scroll to position [63, 0]
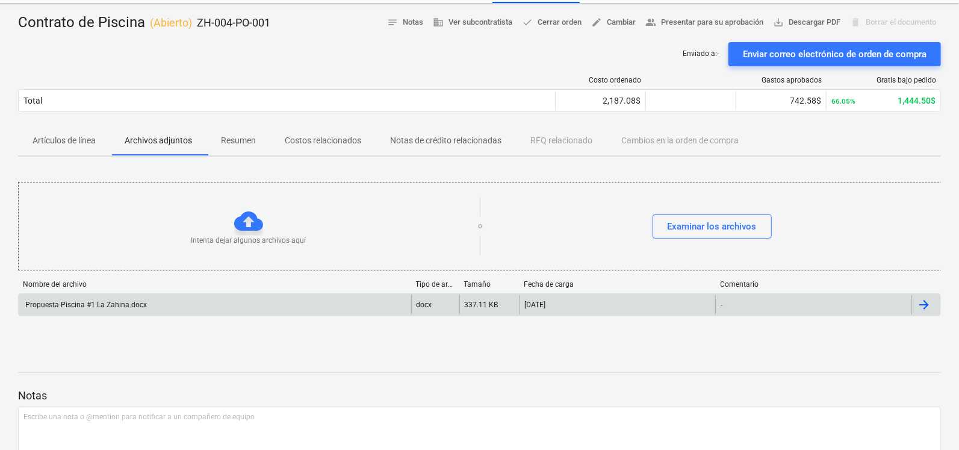
click at [84, 137] on p "Artículos de línea" at bounding box center [64, 140] width 63 height 13
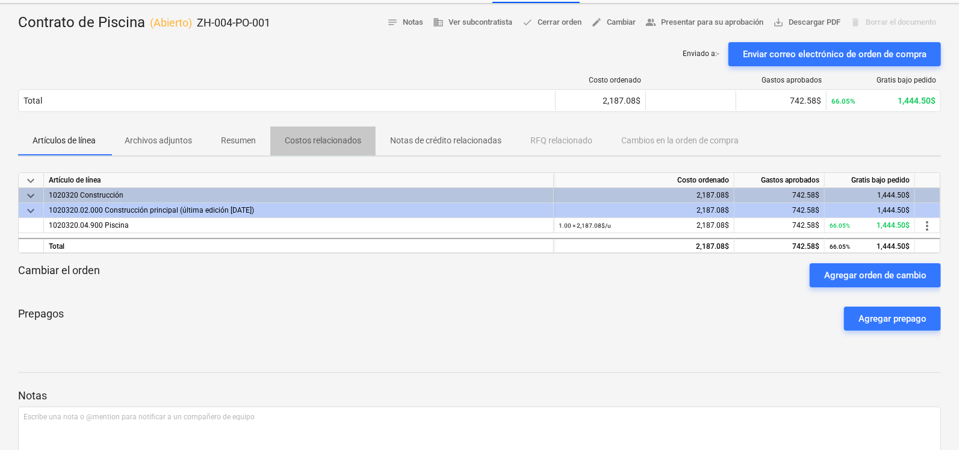
click at [318, 146] on p "Costos relacionados" at bounding box center [323, 140] width 76 height 13
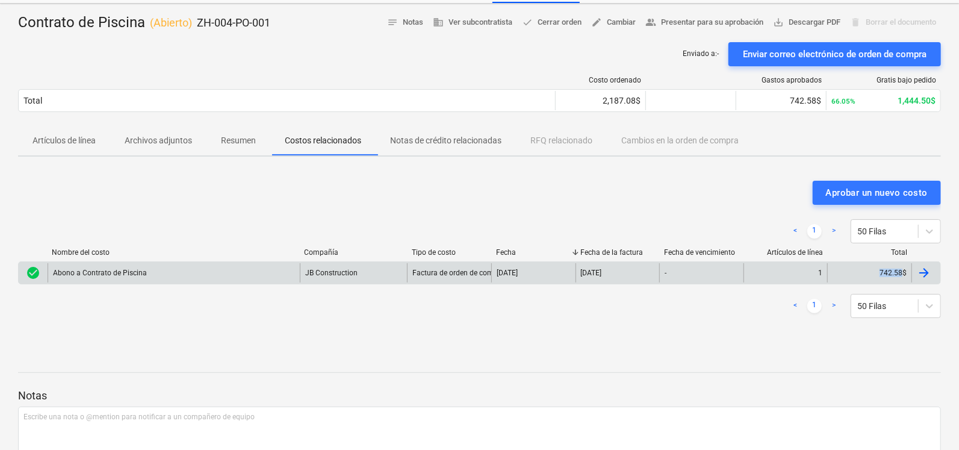
drag, startPoint x: 862, startPoint y: 264, endPoint x: 903, endPoint y: 270, distance: 41.5
click at [903, 270] on div "742.58$" at bounding box center [869, 272] width 84 height 19
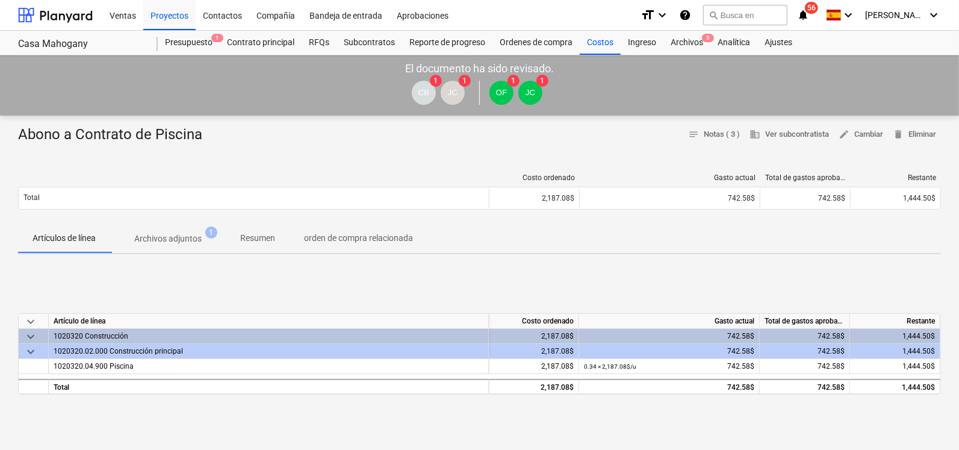
drag, startPoint x: 899, startPoint y: 270, endPoint x: 532, endPoint y: 286, distance: 367.6
click at [532, 286] on div "keyboard_arrow_down Artículo de línea Costo ordenado Gasto actual Total de gast…" at bounding box center [479, 354] width 923 height 181
drag, startPoint x: 791, startPoint y: 346, endPoint x: 819, endPoint y: 341, distance: 28.8
click at [819, 341] on div "keyboard_arrow_down Artículo de línea Costo ordenado Gasto actual Total de gast…" at bounding box center [479, 353] width 923 height 81
drag, startPoint x: 819, startPoint y: 341, endPoint x: 815, endPoint y: 331, distance: 10.5
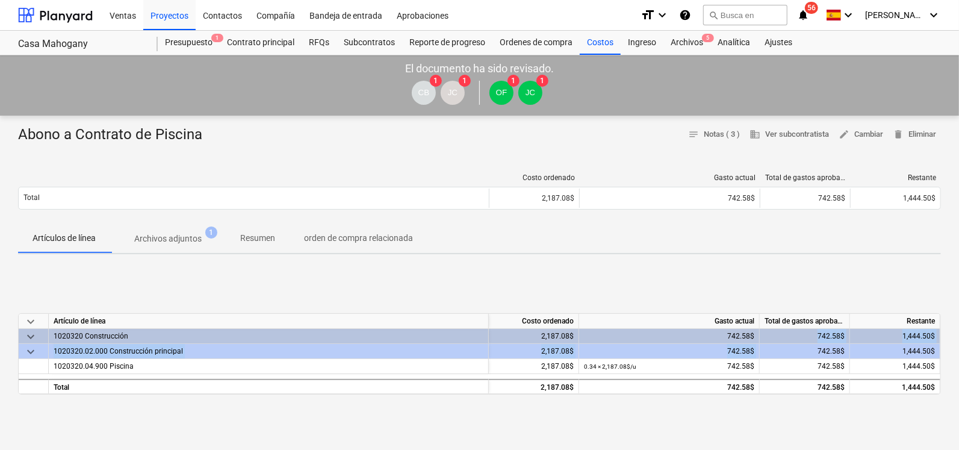
click at [816, 332] on div "742.58$" at bounding box center [805, 336] width 80 height 15
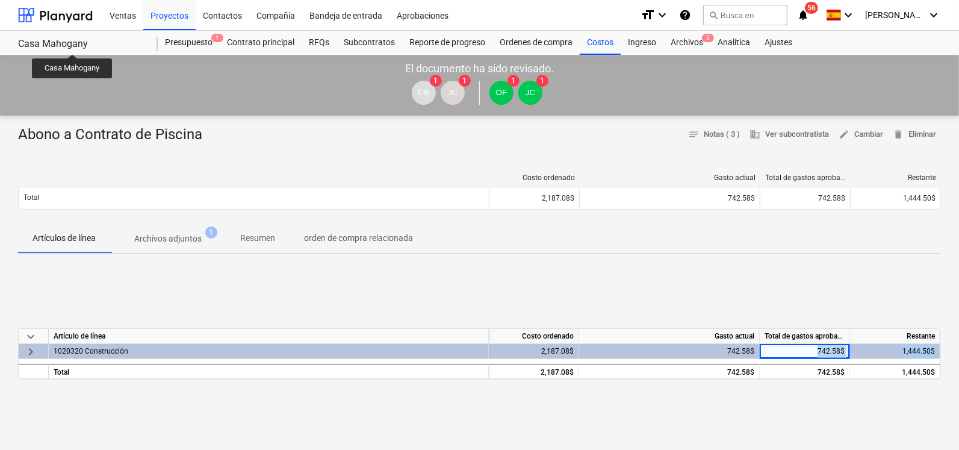
click at [73, 43] on div "Casa Mahogany" at bounding box center [80, 44] width 125 height 13
click at [79, 13] on div at bounding box center [55, 15] width 75 height 30
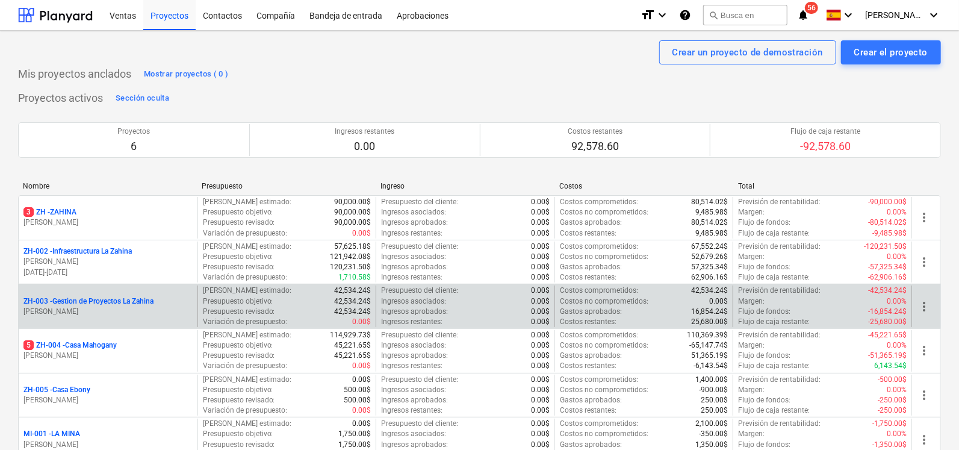
click at [93, 302] on p "ZH-003 - Gestion de Proyectos La Zahina" at bounding box center [88, 301] width 130 height 10
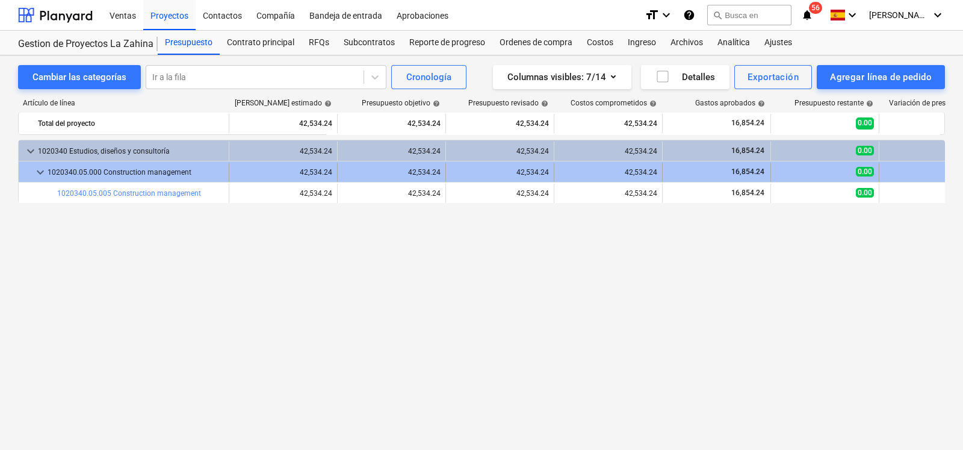
click at [141, 176] on div "1020340.05.000 Construction management" at bounding box center [136, 172] width 176 height 19
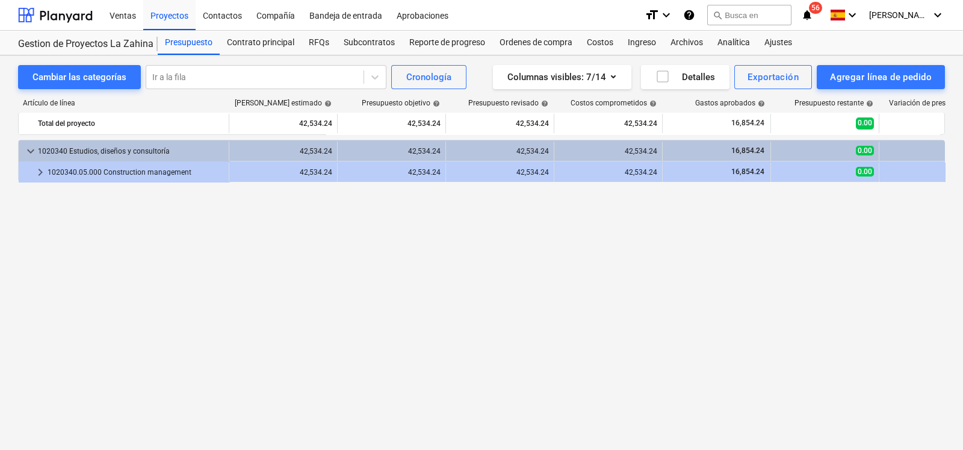
click at [141, 176] on div "1020340.05.000 Construction management" at bounding box center [136, 172] width 176 height 19
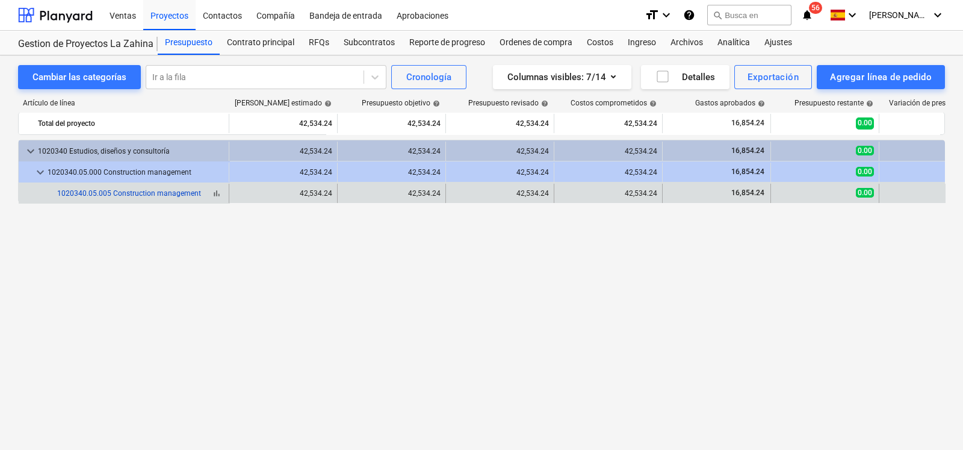
click at [132, 195] on link "1020340.05.005 Construction management" at bounding box center [129, 193] width 144 height 8
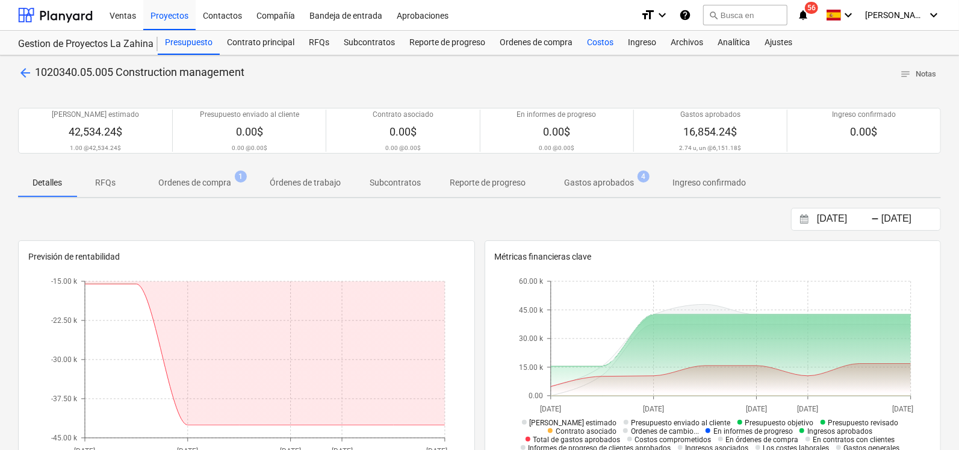
click at [603, 43] on div "Costos" at bounding box center [600, 43] width 41 height 24
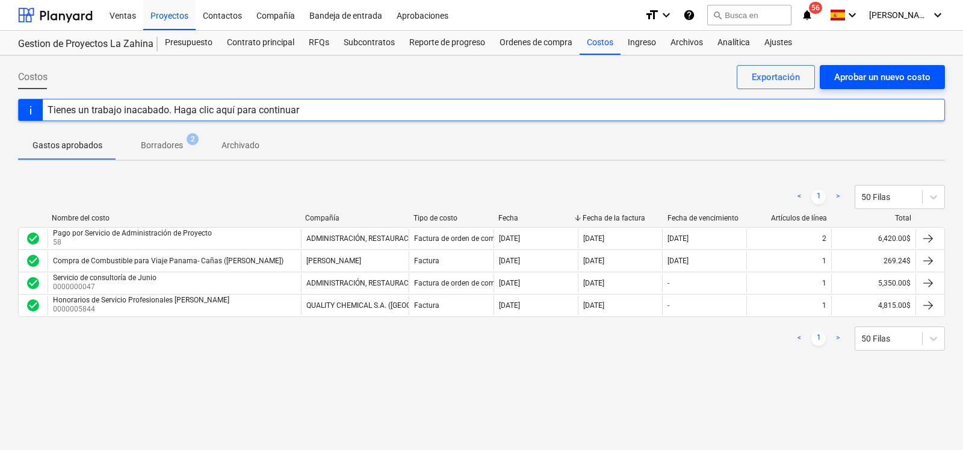
click at [881, 77] on div "Aprobar un nuevo costo" at bounding box center [882, 77] width 96 height 16
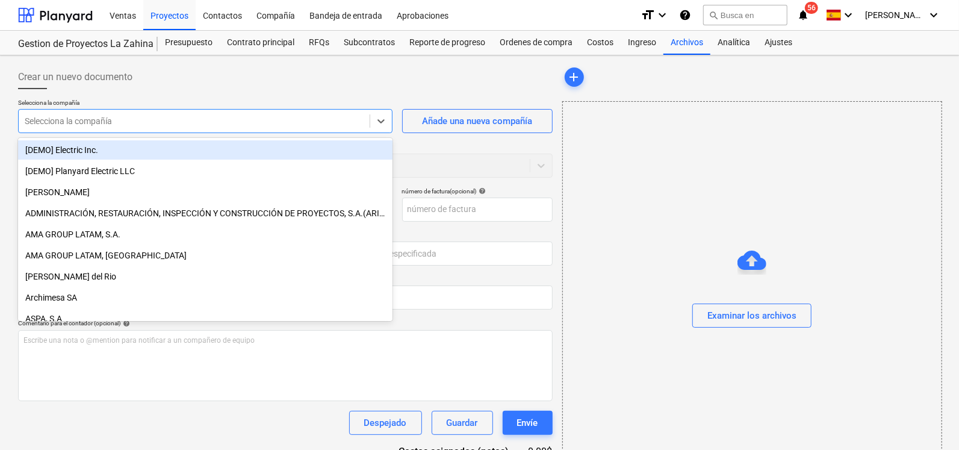
click at [164, 122] on div at bounding box center [194, 121] width 339 height 12
